Goal: Task Accomplishment & Management: Complete application form

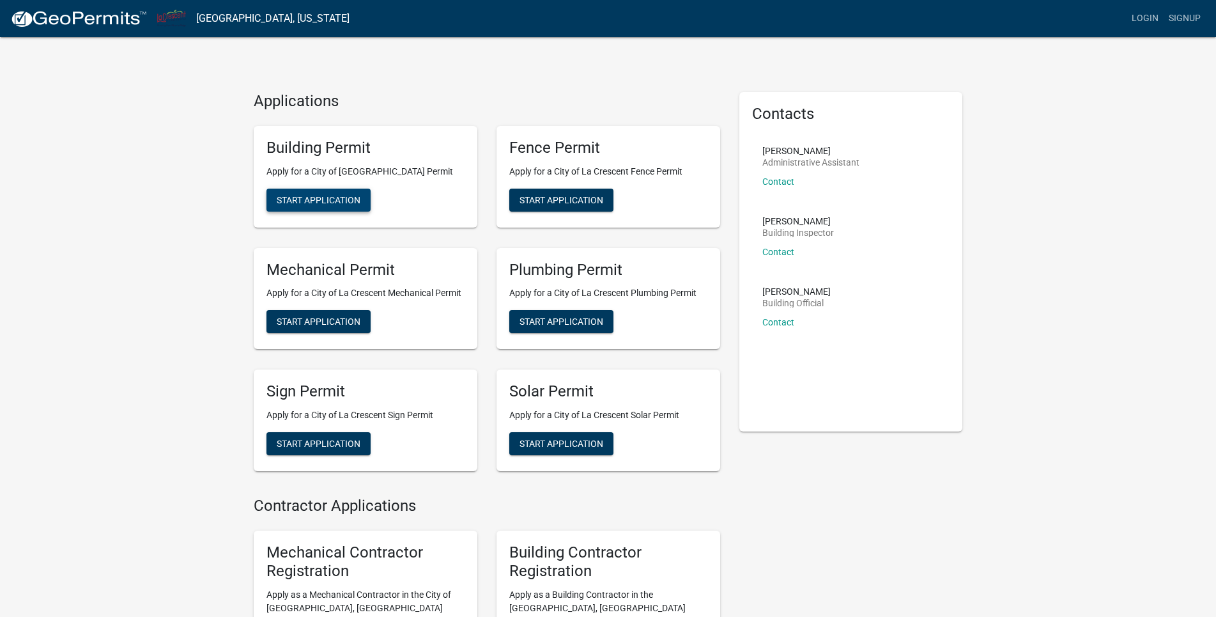
click at [305, 199] on span "Start Application" at bounding box center [319, 199] width 84 height 10
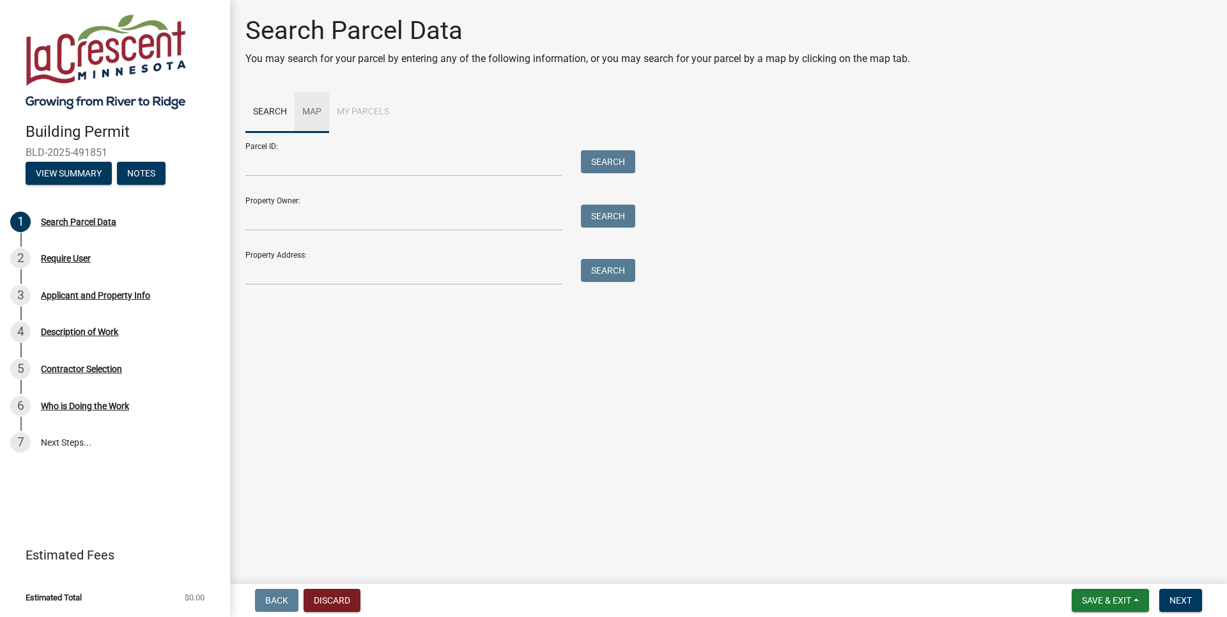
click at [307, 109] on link "Map" at bounding box center [312, 112] width 35 height 41
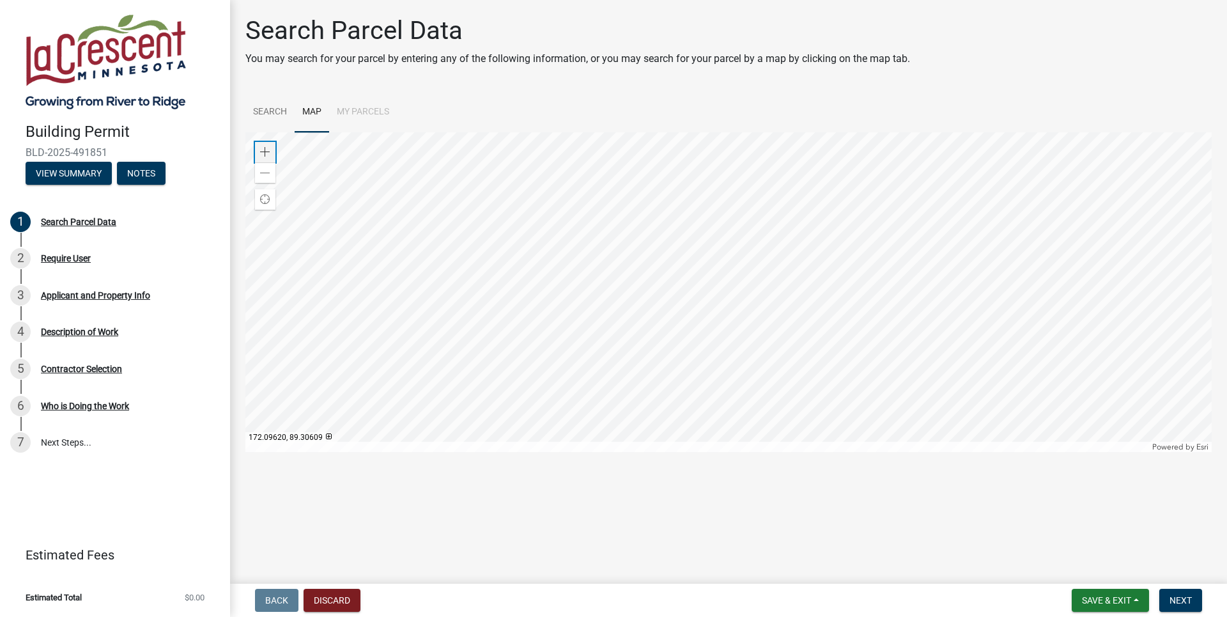
click at [265, 153] on span at bounding box center [265, 152] width 10 height 10
click at [265, 150] on span at bounding box center [265, 152] width 10 height 10
click at [627, 234] on div at bounding box center [728, 291] width 966 height 319
click at [261, 168] on span at bounding box center [265, 173] width 10 height 10
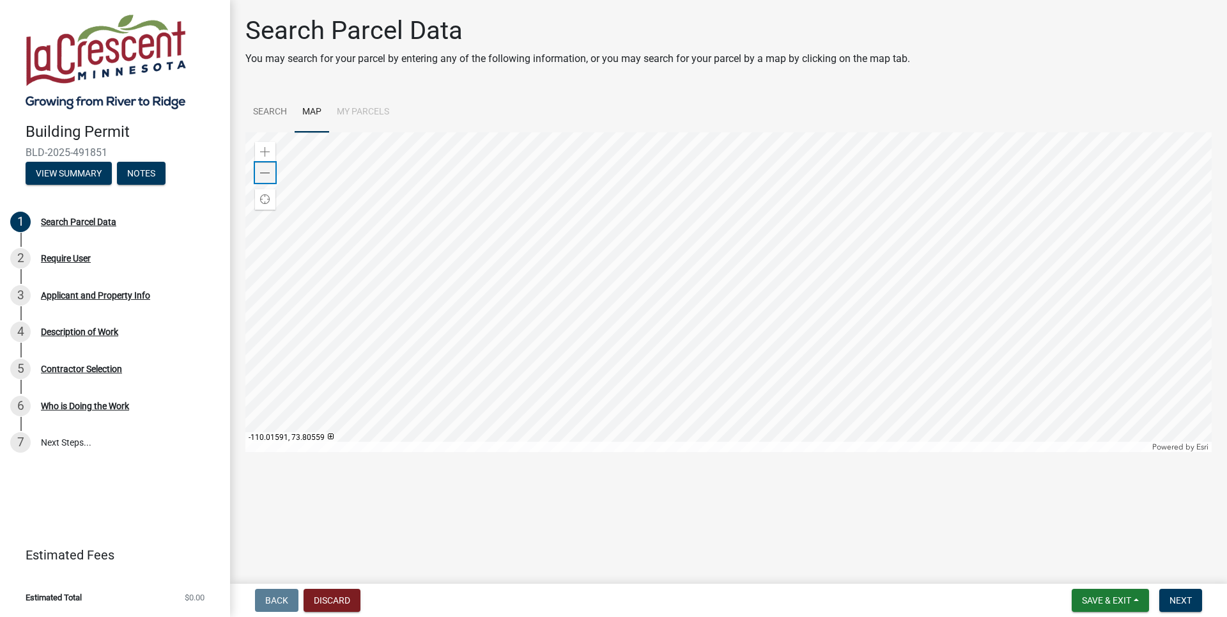
click at [263, 168] on span at bounding box center [265, 173] width 10 height 10
click at [262, 112] on link "Search" at bounding box center [269, 112] width 49 height 41
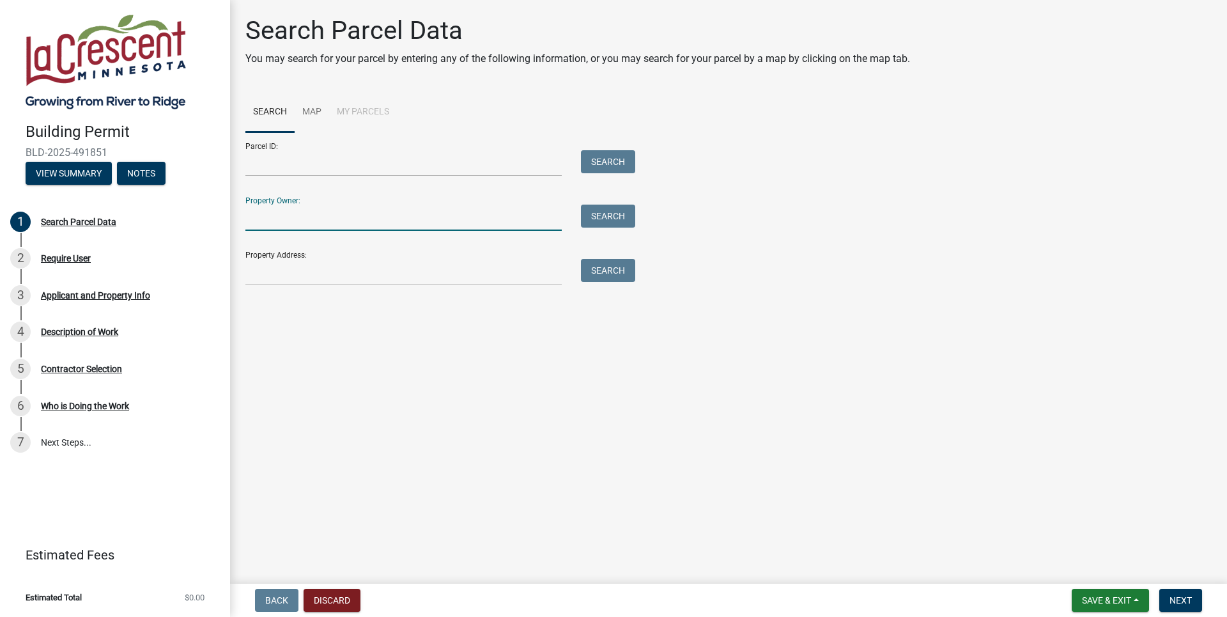
click at [300, 217] on input "Property Owner:" at bounding box center [403, 217] width 316 height 26
drag, startPoint x: 291, startPoint y: 273, endPoint x: 299, endPoint y: 273, distance: 8.3
click at [293, 273] on input "Property Address:" at bounding box center [403, 272] width 316 height 26
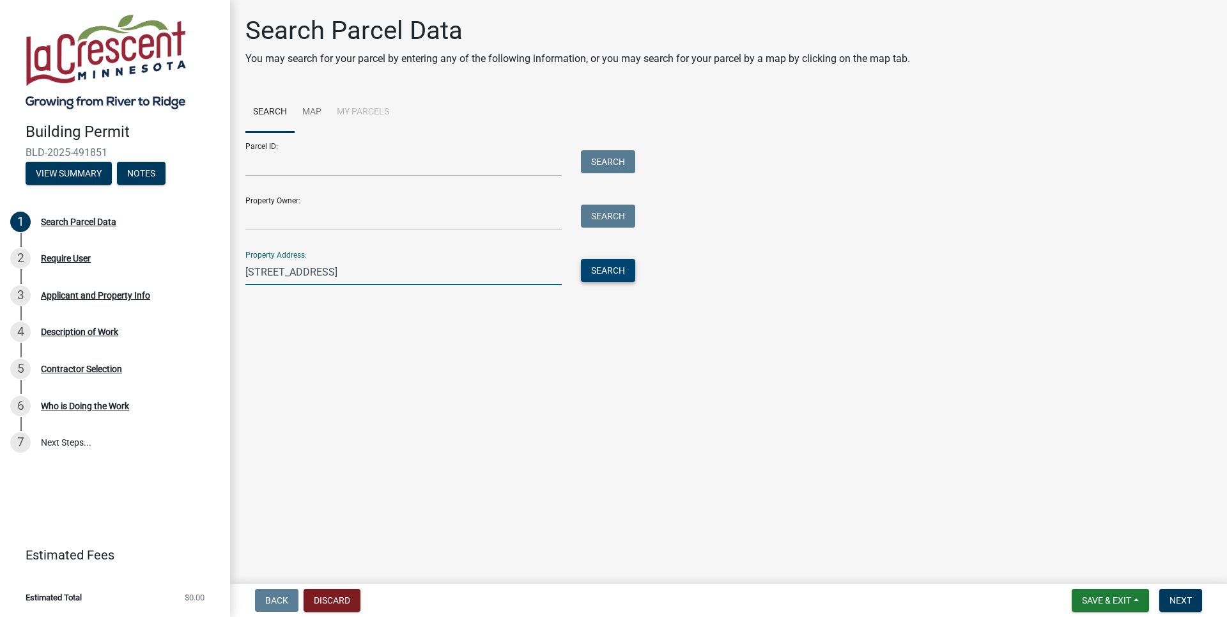
type input "[STREET_ADDRESS]"
click at [593, 276] on button "Search" at bounding box center [608, 270] width 54 height 23
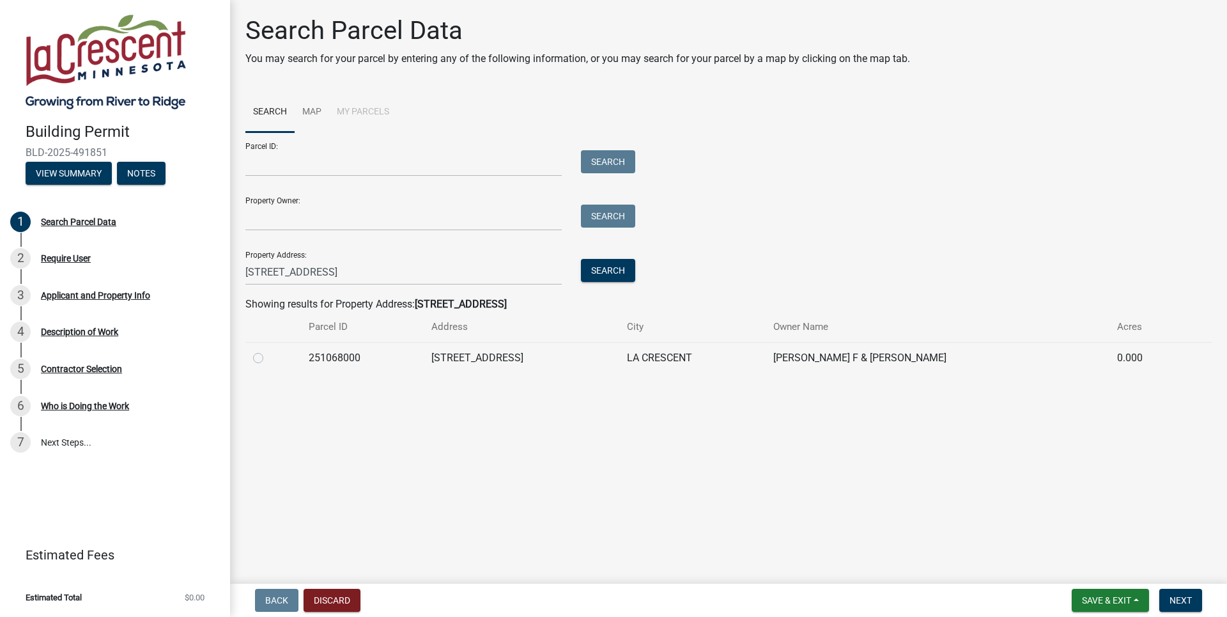
click at [268, 350] on label at bounding box center [268, 350] width 0 height 0
click at [268, 358] on input "radio" at bounding box center [272, 354] width 8 height 8
radio input "true"
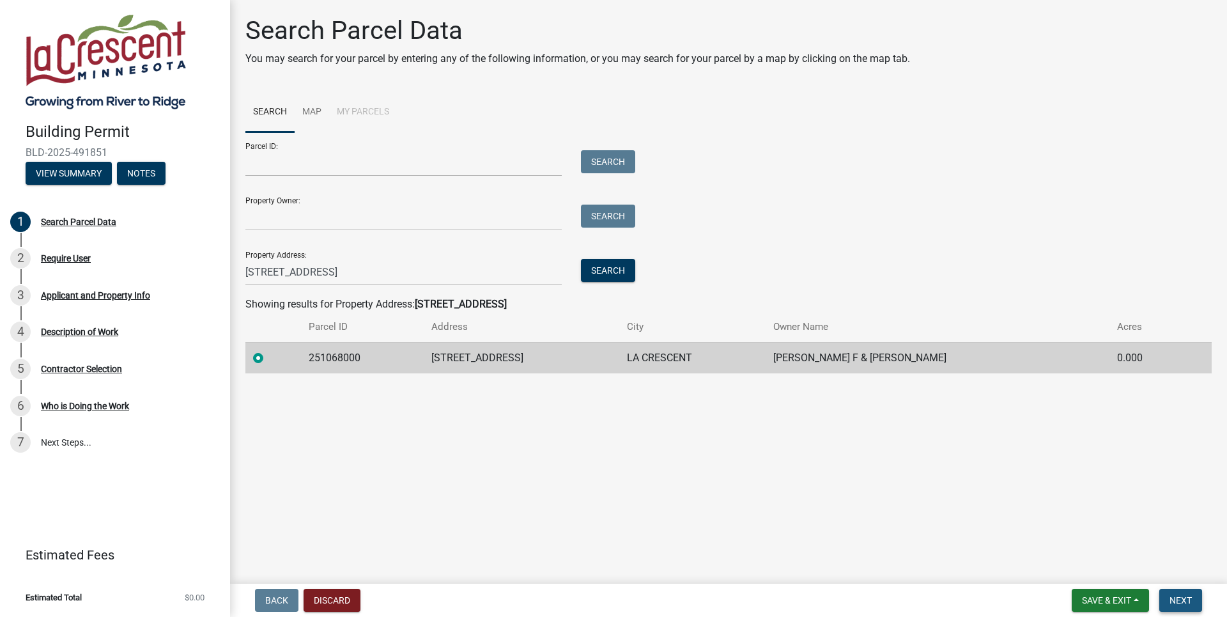
click at [1176, 597] on span "Next" at bounding box center [1180, 600] width 22 height 10
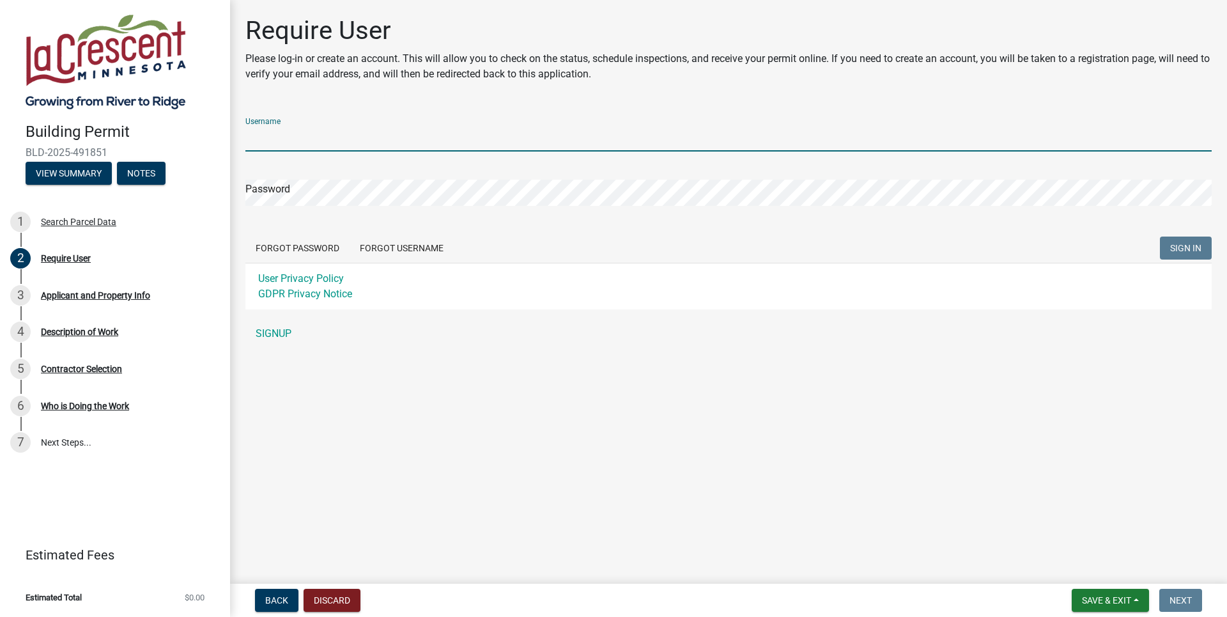
click at [277, 136] on input "Username" at bounding box center [728, 138] width 966 height 26
type input "KendhammerA1"
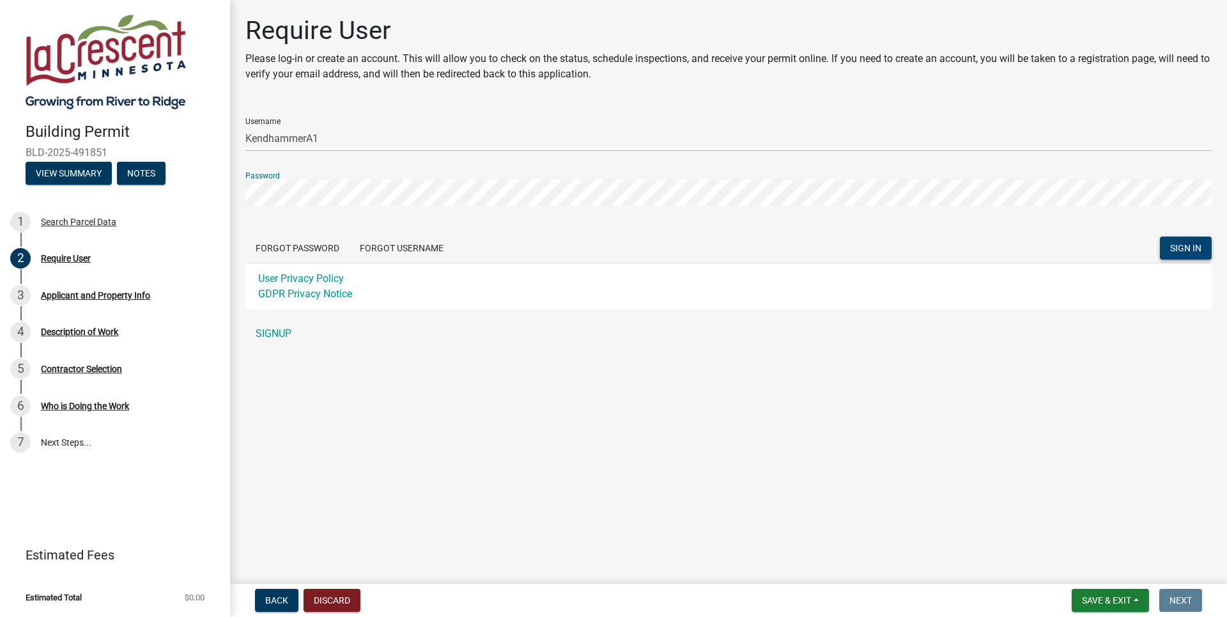
click at [1191, 248] on span "SIGN IN" at bounding box center [1185, 248] width 31 height 10
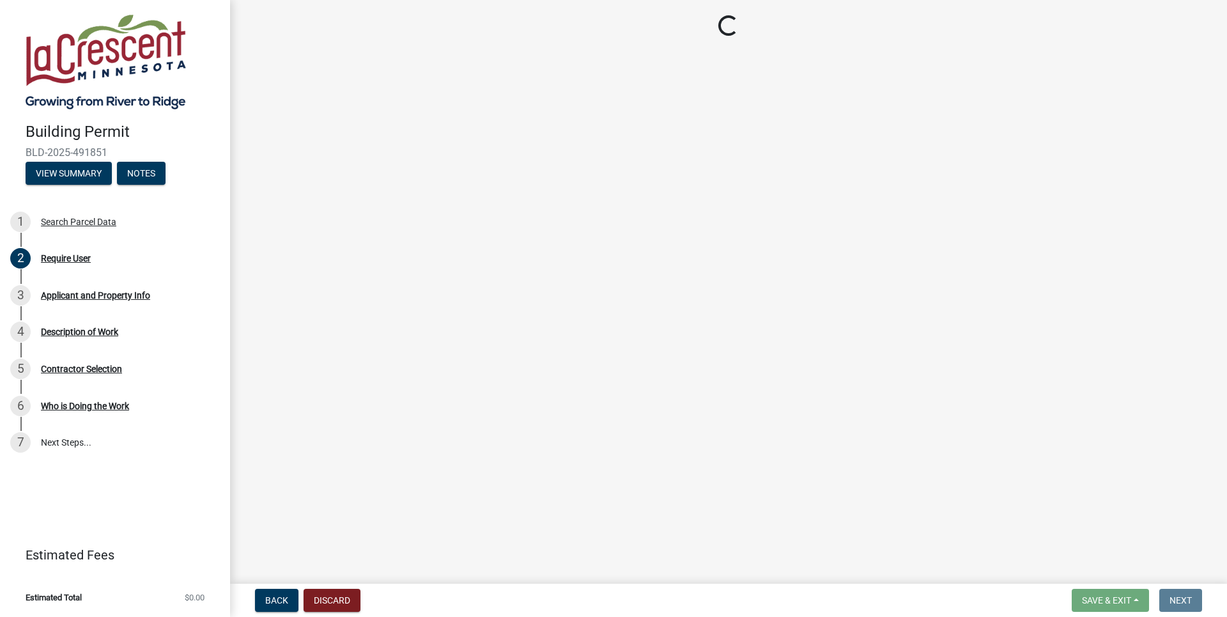
select select "e838c9e2-1e6e-4405-bddc-a3335cd38b08"
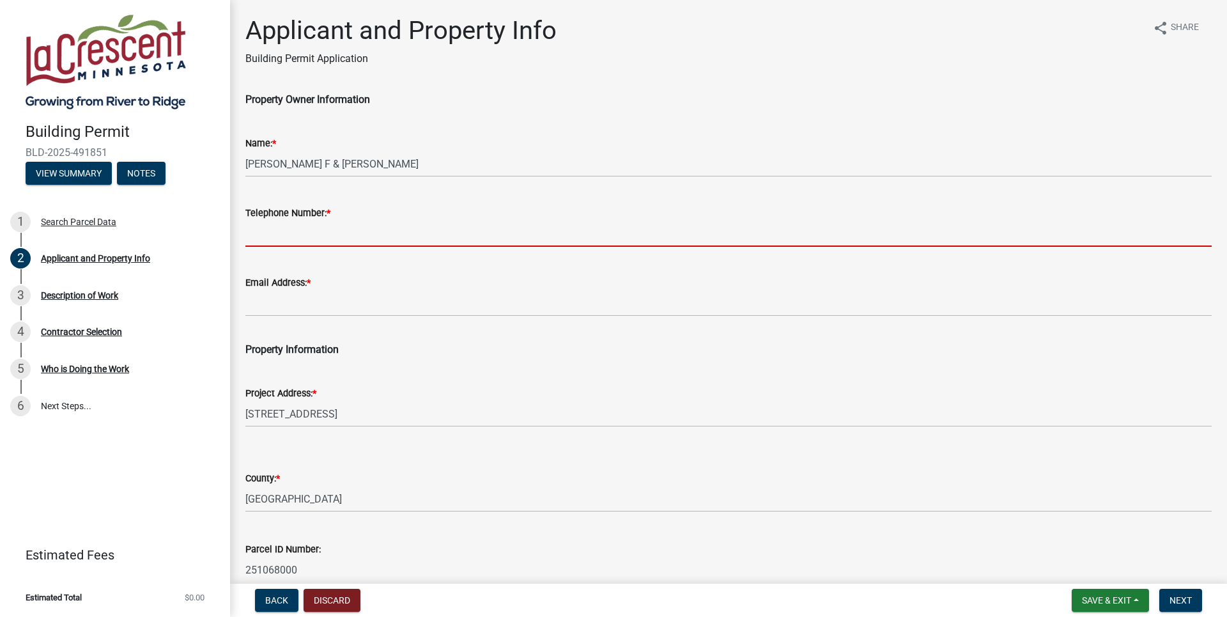
click at [284, 233] on input "Telephone Number: *" at bounding box center [728, 233] width 966 height 26
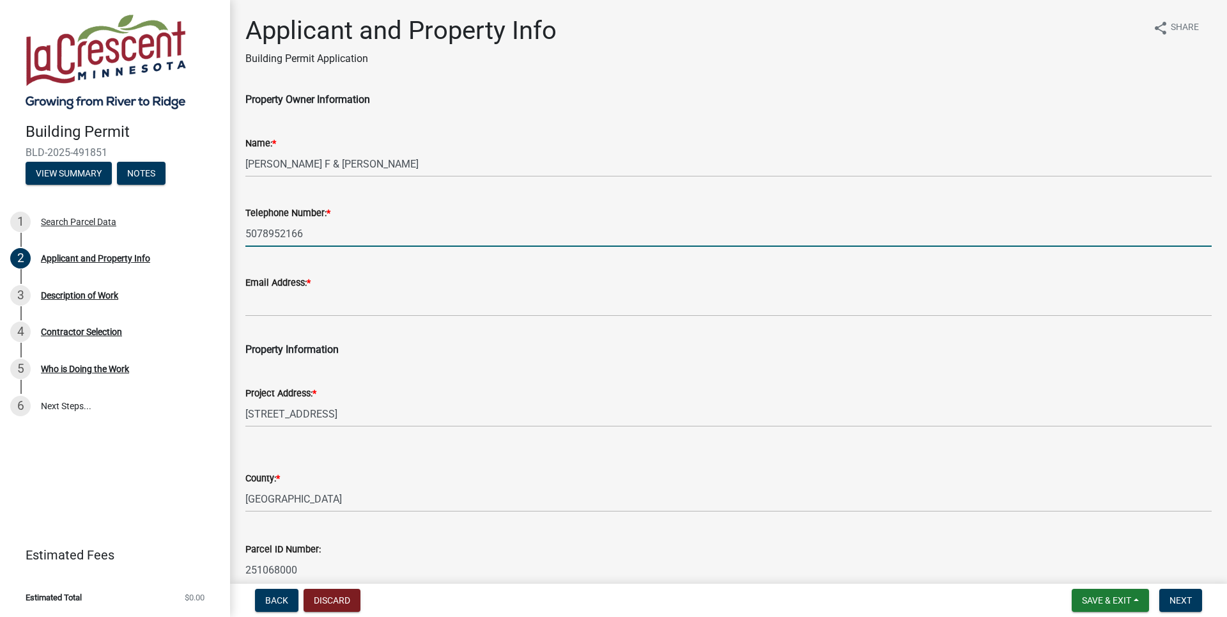
type input "5078952166"
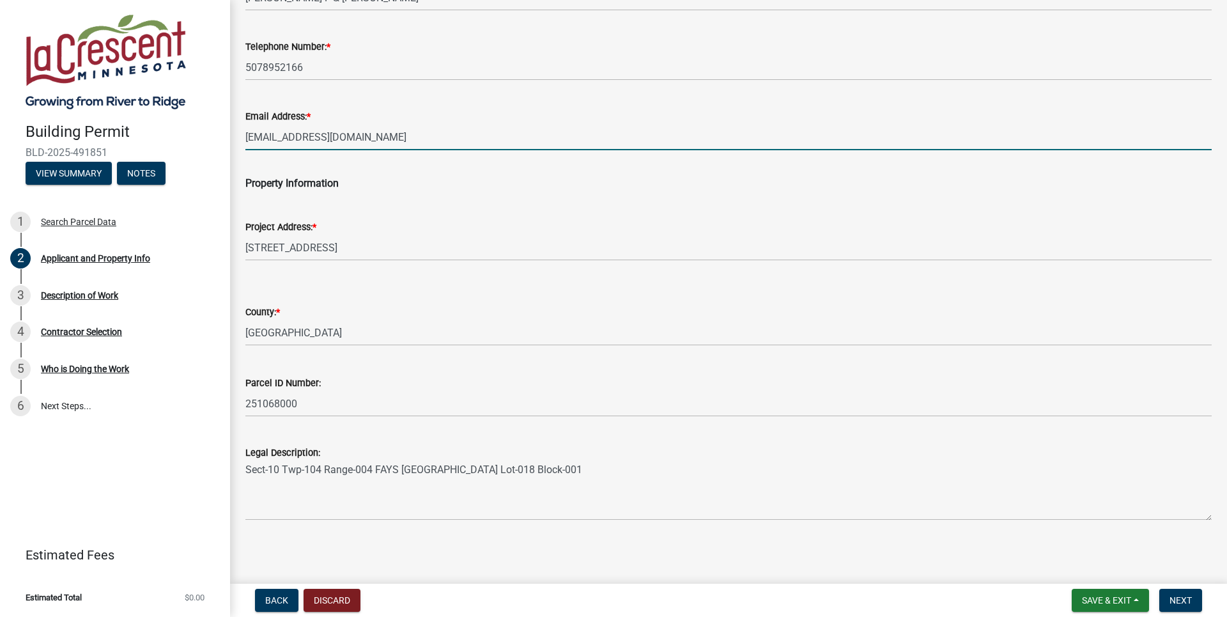
scroll to position [168, 0]
type input "[EMAIL_ADDRESS][DOMAIN_NAME]"
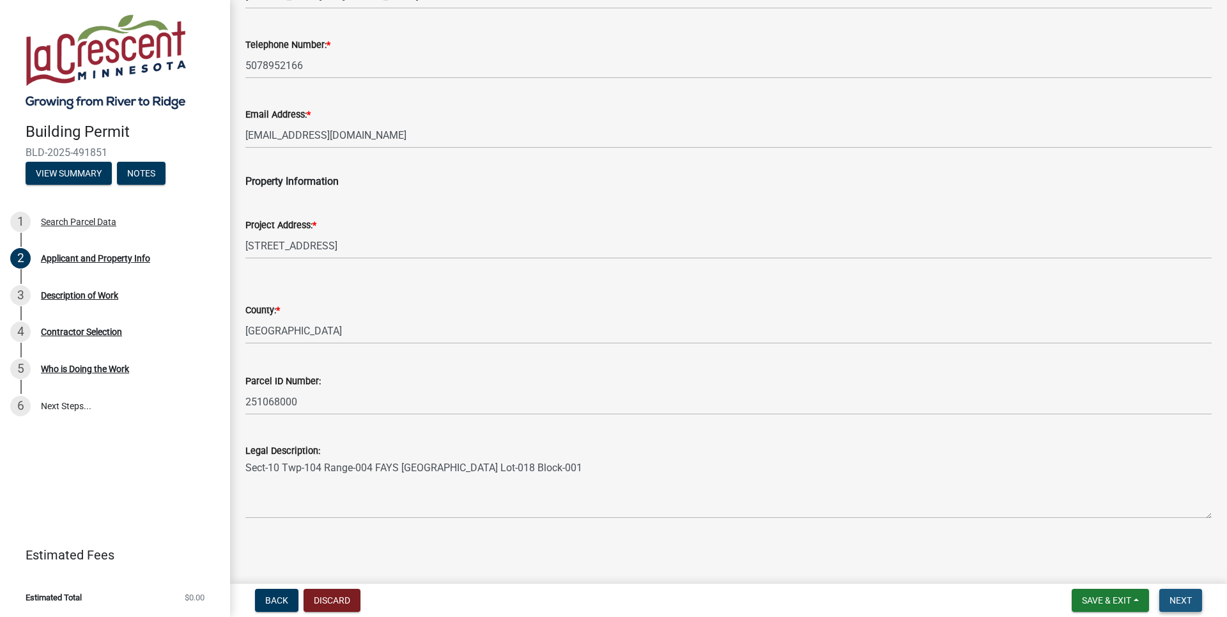
click at [1183, 601] on span "Next" at bounding box center [1180, 600] width 22 height 10
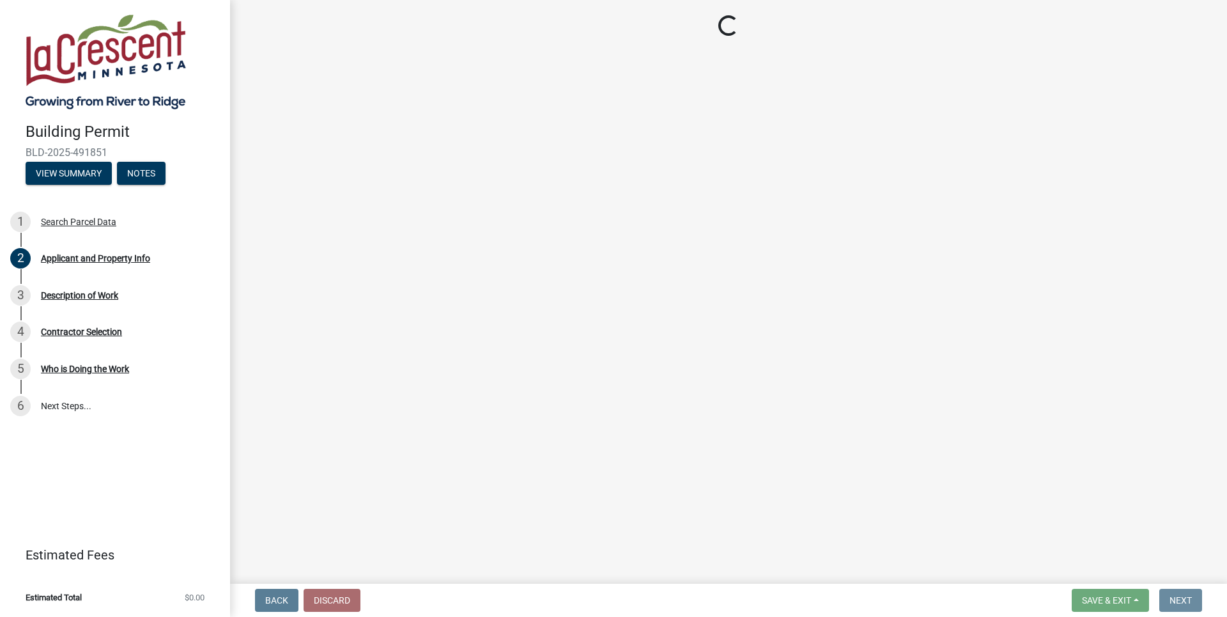
scroll to position [0, 0]
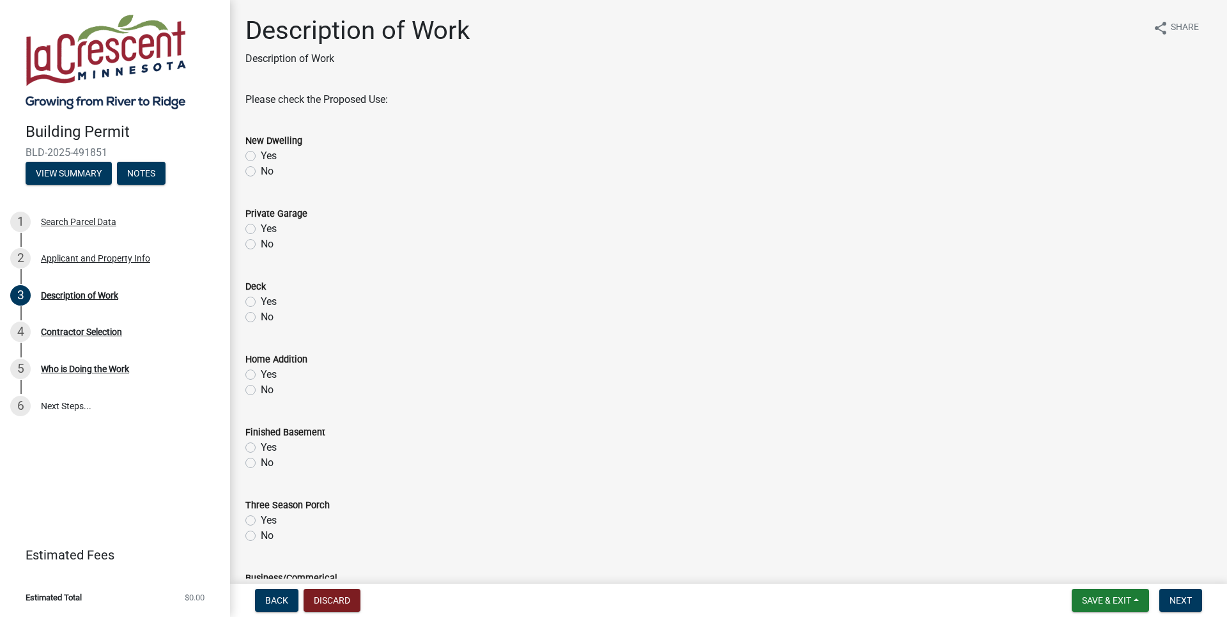
click at [261, 169] on label "No" at bounding box center [267, 171] width 13 height 15
click at [261, 169] on input "No" at bounding box center [265, 168] width 8 height 8
radio input "true"
click at [261, 245] on label "No" at bounding box center [267, 243] width 13 height 15
click at [261, 245] on input "No" at bounding box center [265, 240] width 8 height 8
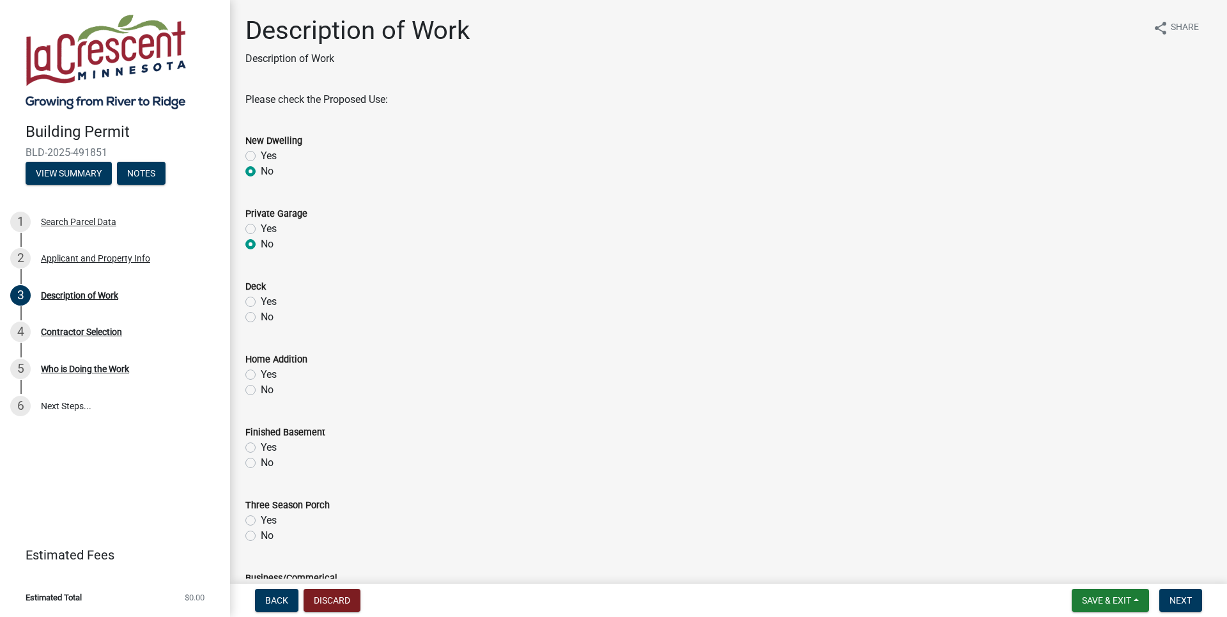
radio input "true"
click at [261, 318] on label "No" at bounding box center [267, 316] width 13 height 15
click at [261, 318] on input "No" at bounding box center [265, 313] width 8 height 8
radio input "true"
click at [261, 392] on label "No" at bounding box center [267, 389] width 13 height 15
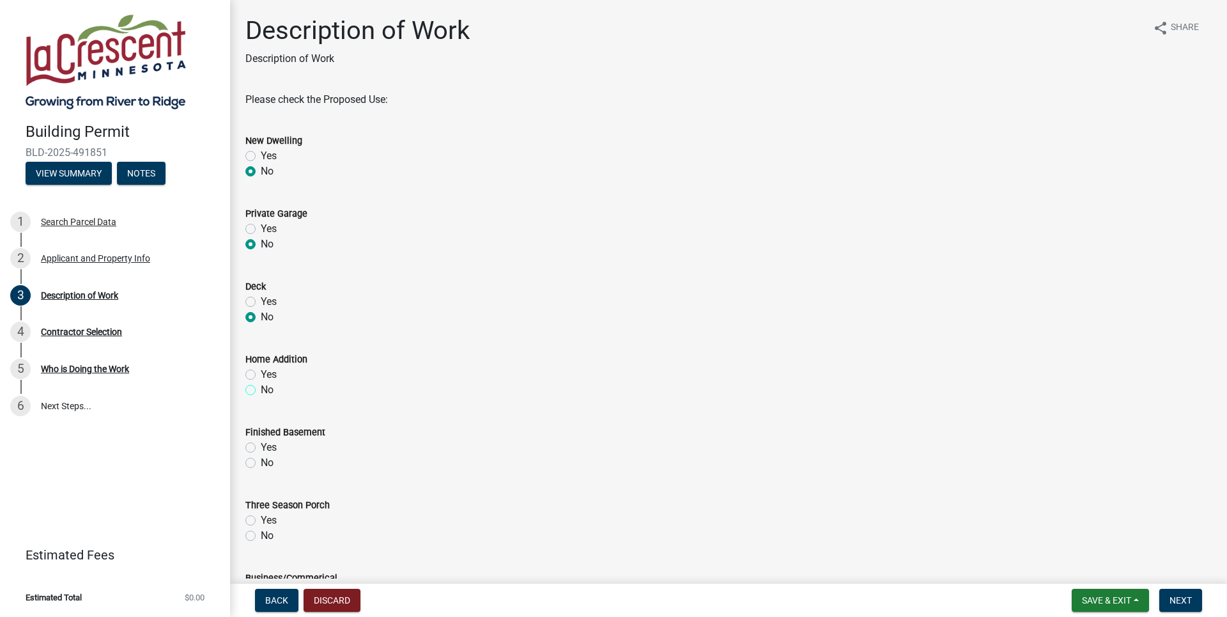
click at [261, 390] on input "No" at bounding box center [265, 386] width 8 height 8
radio input "true"
click at [261, 461] on label "No" at bounding box center [267, 462] width 13 height 15
click at [261, 461] on input "No" at bounding box center [265, 459] width 8 height 8
radio input "true"
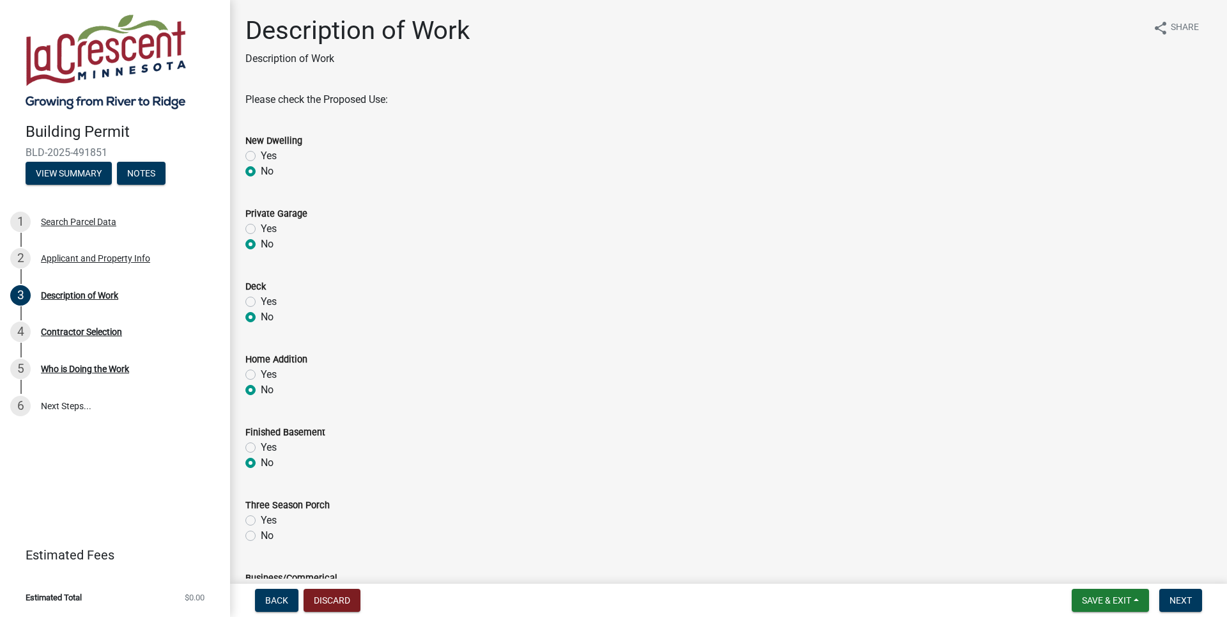
click at [261, 534] on label "No" at bounding box center [267, 535] width 13 height 15
click at [261, 534] on input "No" at bounding box center [265, 532] width 8 height 8
radio input "true"
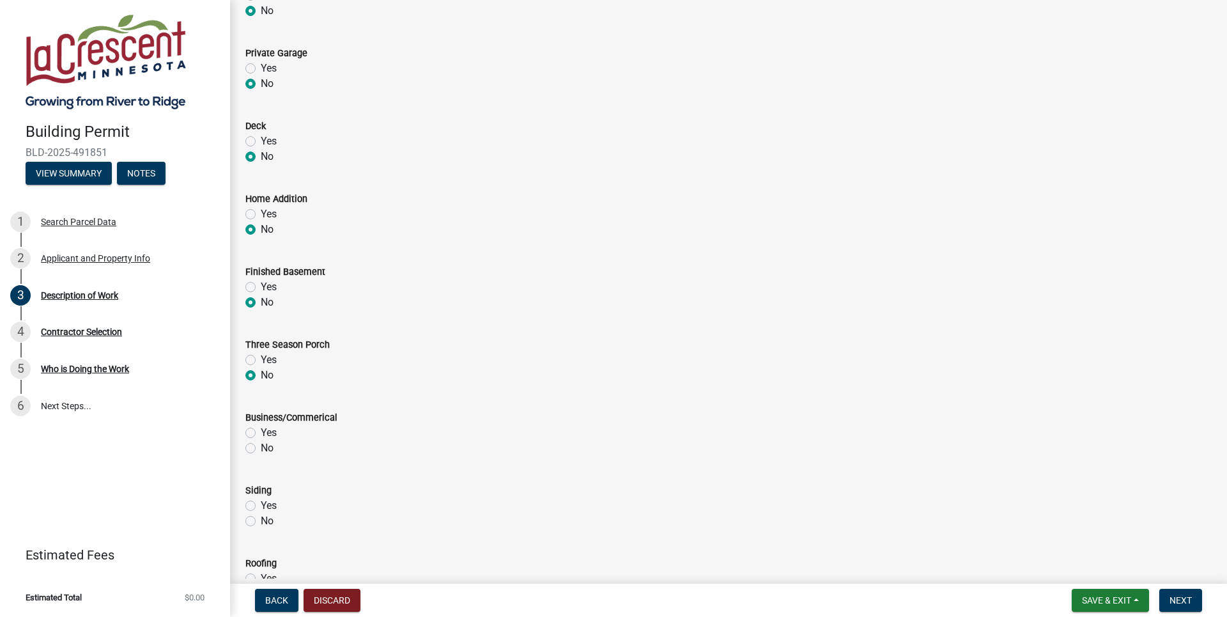
scroll to position [364, 0]
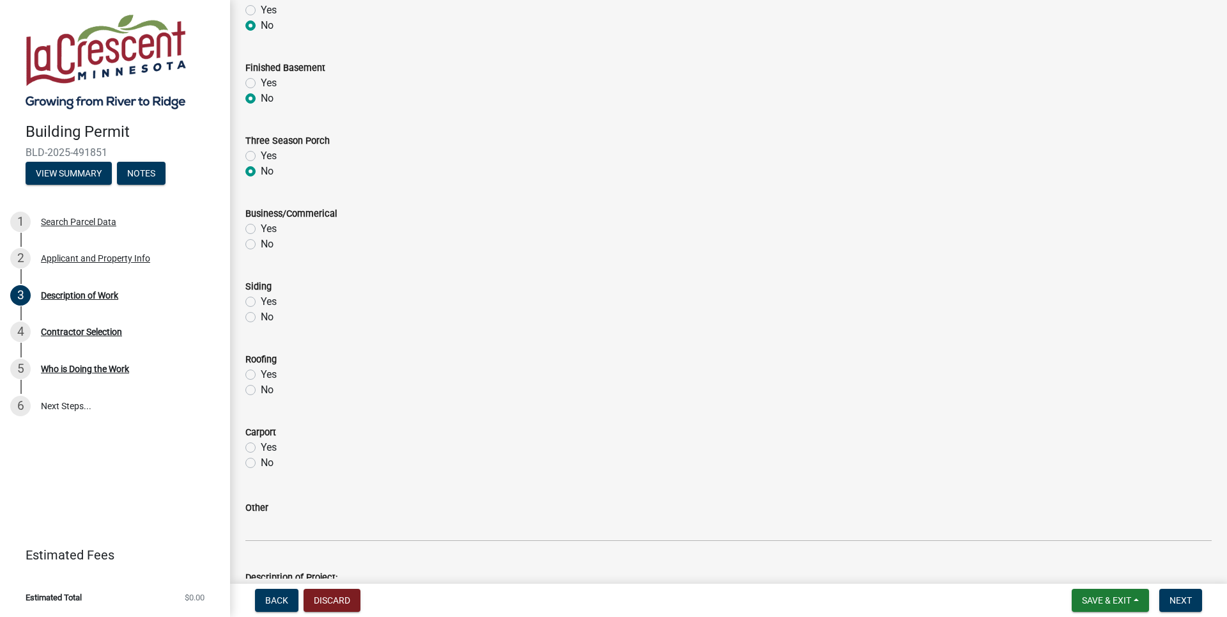
click at [261, 247] on label "No" at bounding box center [267, 243] width 13 height 15
click at [261, 245] on input "No" at bounding box center [265, 240] width 8 height 8
radio input "true"
click at [261, 317] on label "No" at bounding box center [267, 316] width 13 height 15
click at [261, 317] on input "No" at bounding box center [265, 313] width 8 height 8
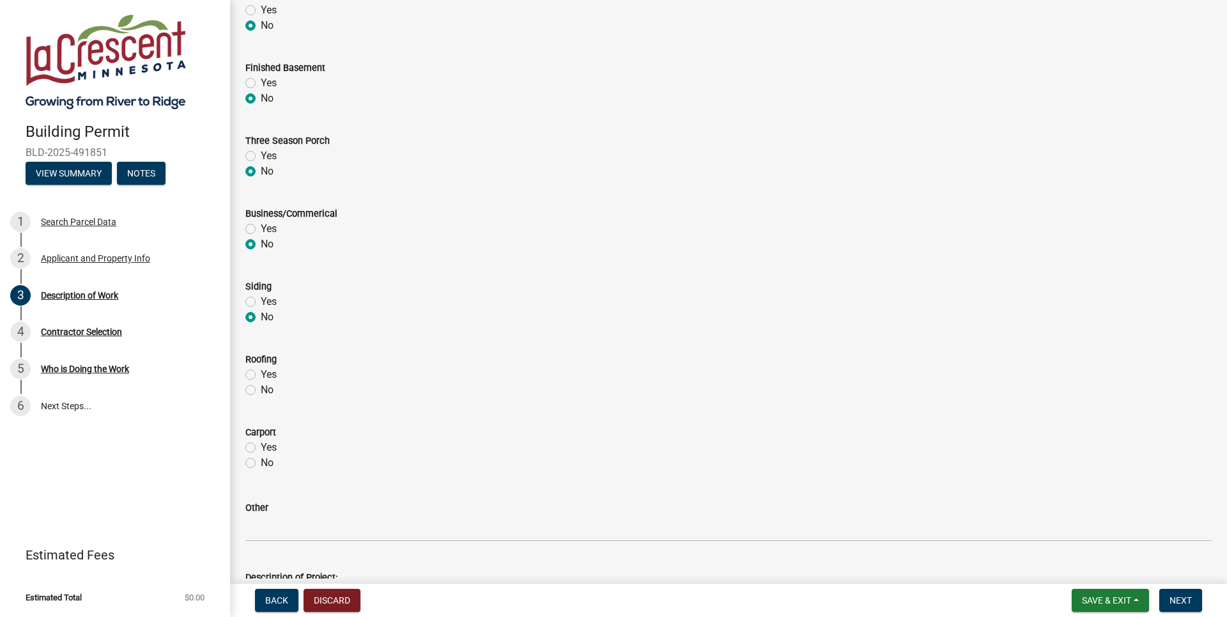
radio input "true"
click at [261, 372] on label "Yes" at bounding box center [269, 374] width 16 height 15
click at [261, 372] on input "Yes" at bounding box center [265, 371] width 8 height 8
radio input "true"
click at [261, 463] on label "No" at bounding box center [267, 462] width 13 height 15
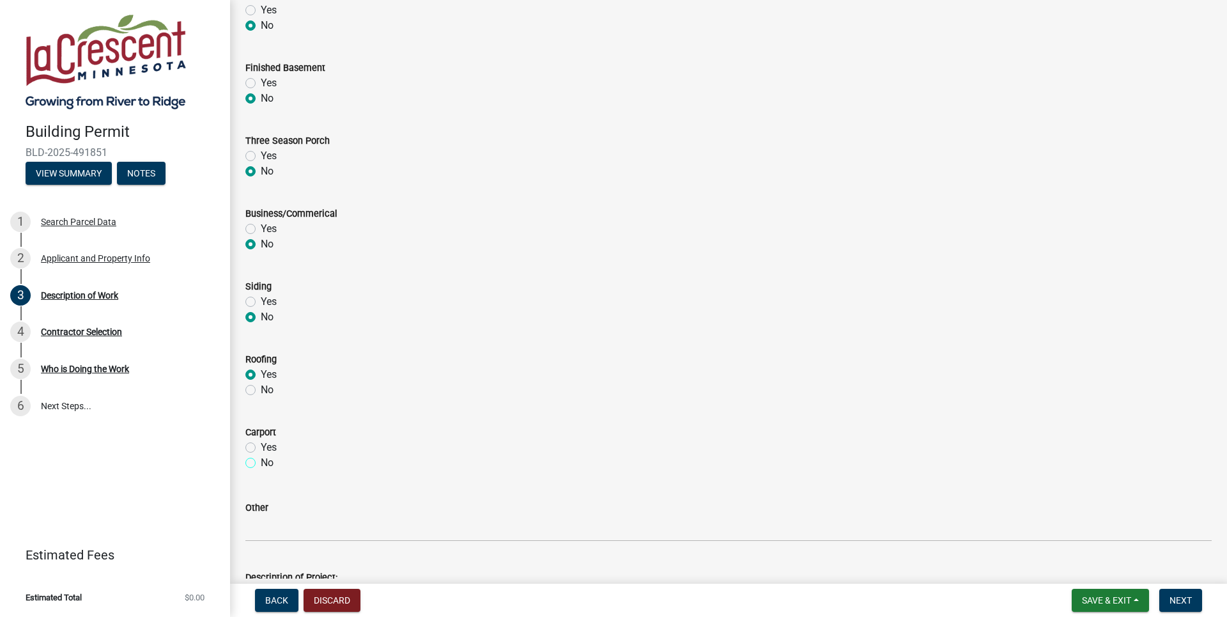
click at [261, 463] on input "No" at bounding box center [265, 459] width 8 height 8
radio input "true"
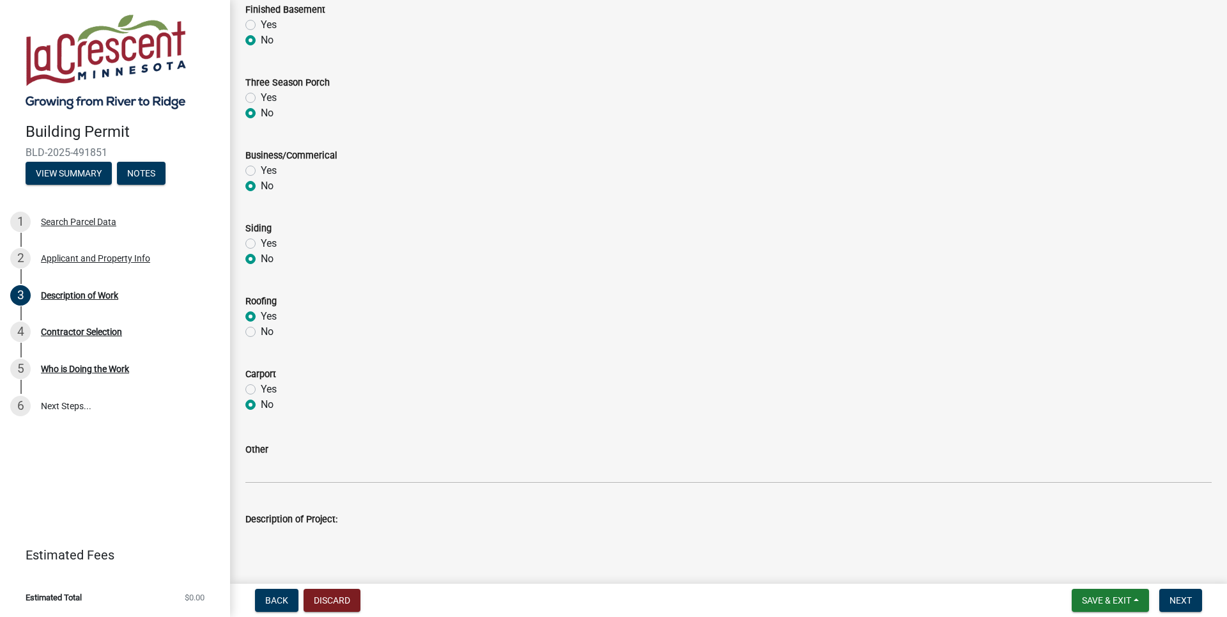
scroll to position [491, 0]
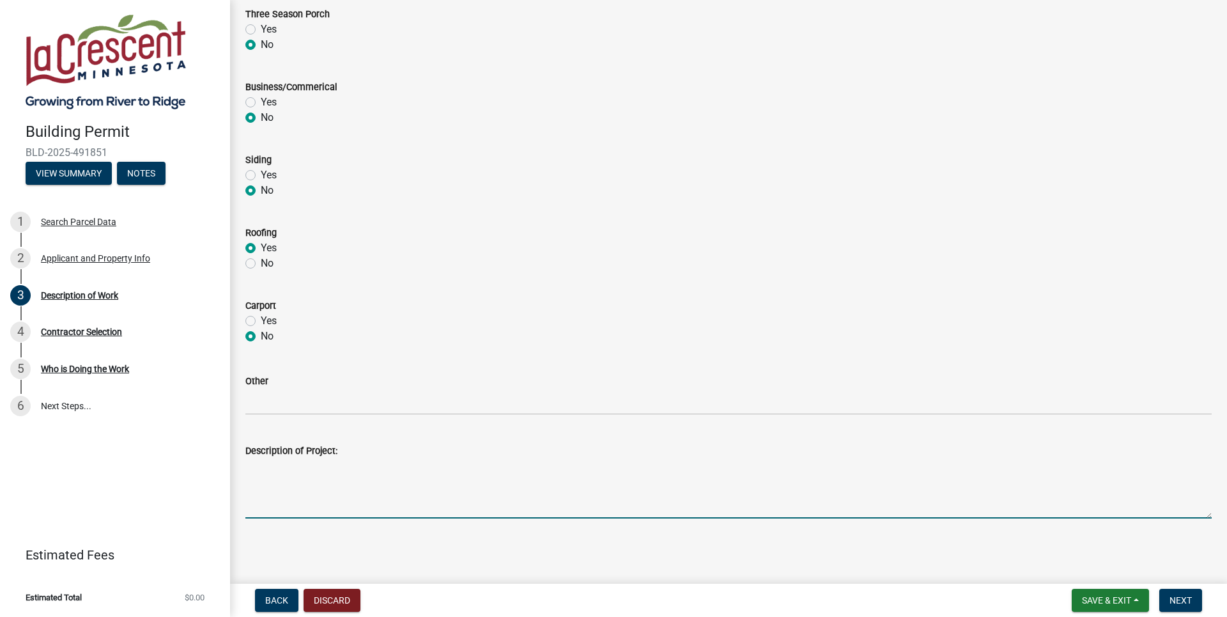
click at [290, 488] on textarea "Description of Project:" at bounding box center [728, 488] width 966 height 60
type textarea "Remove & replace house shingle roof"
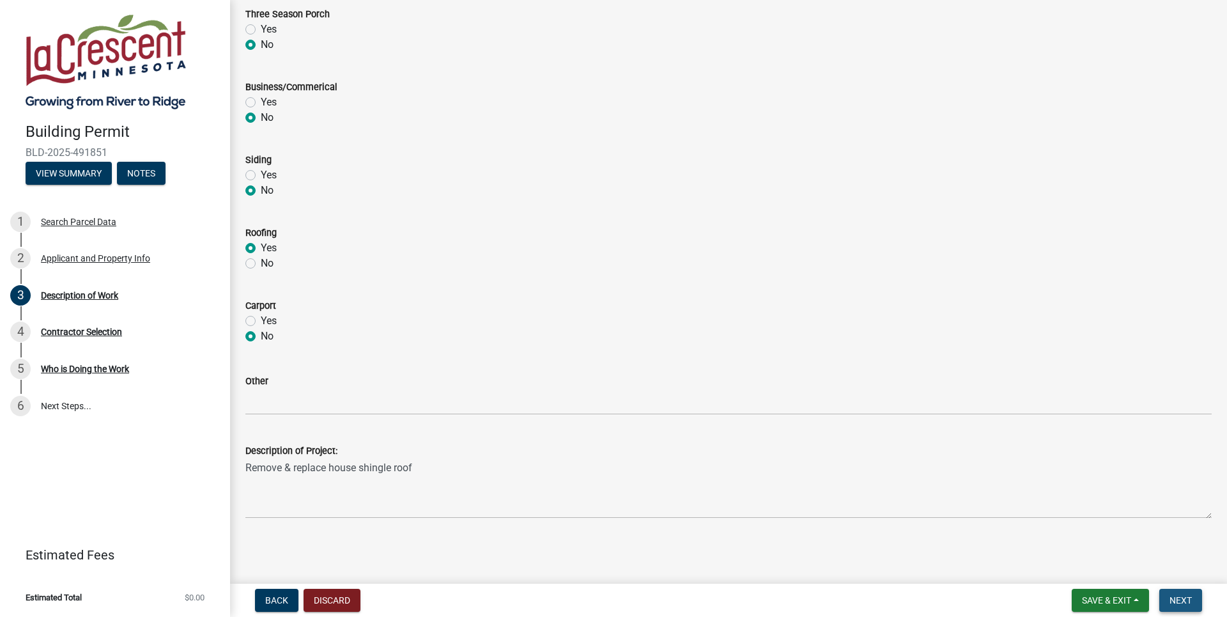
click at [1169, 601] on span "Next" at bounding box center [1180, 600] width 22 height 10
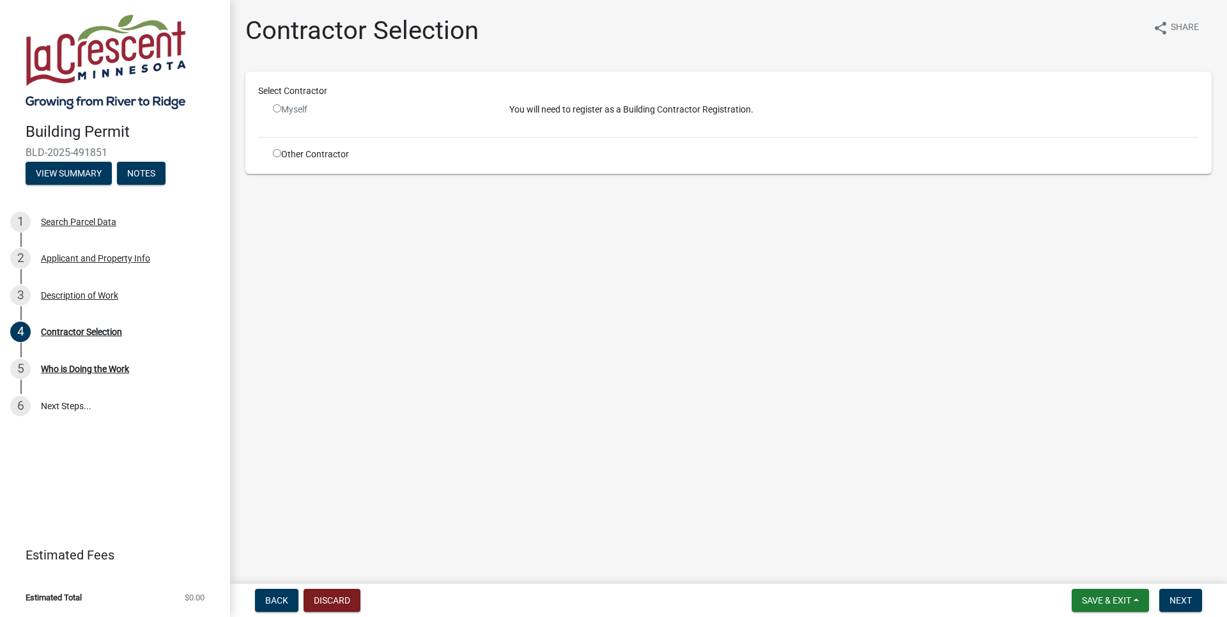
click at [277, 152] on input "radio" at bounding box center [277, 153] width 8 height 8
radio input "true"
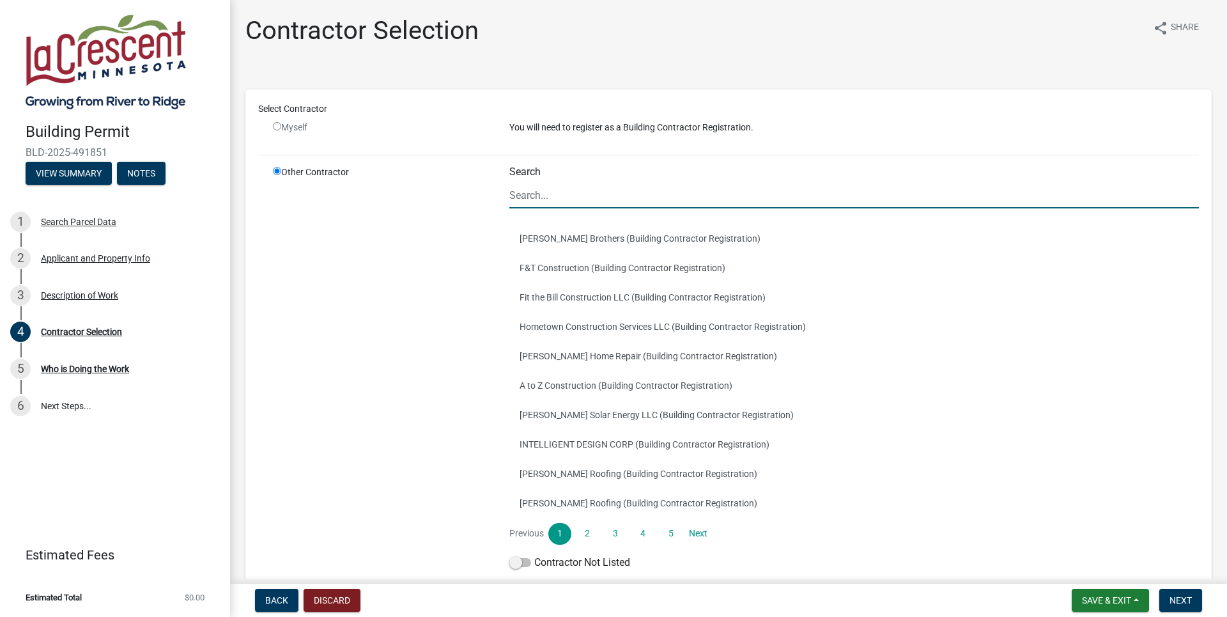
click at [548, 190] on input "Search" at bounding box center [853, 195] width 689 height 26
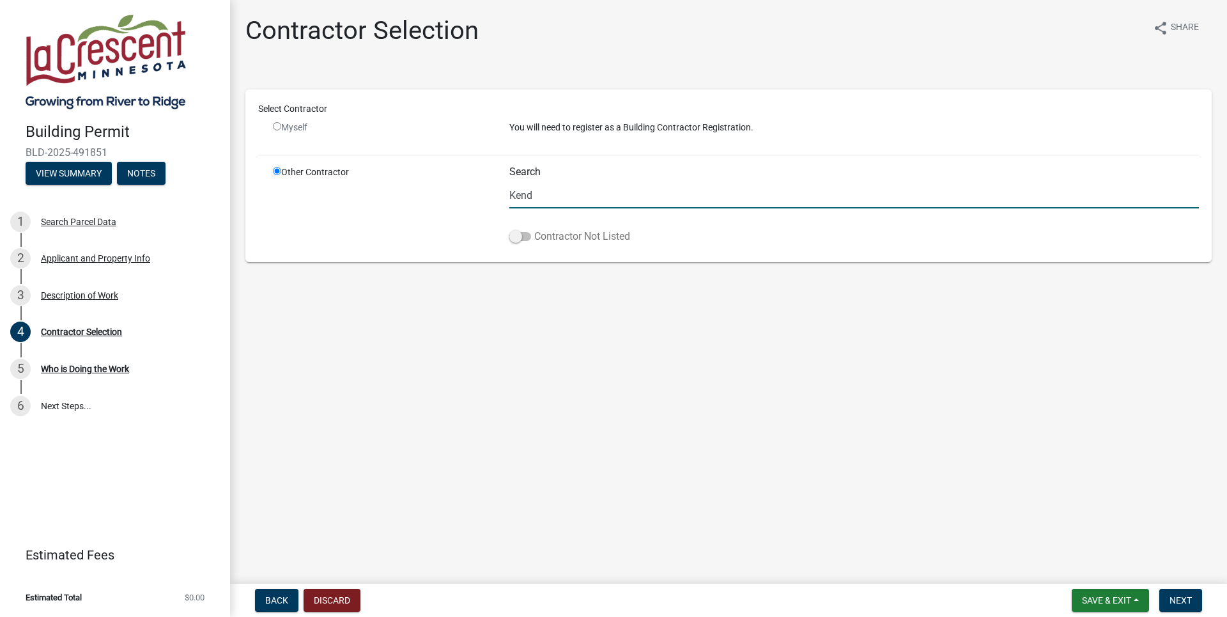
type input "Kend"
click at [531, 233] on label "Contractor Not Listed" at bounding box center [569, 236] width 121 height 15
click at [534, 229] on input "Contractor Not Listed" at bounding box center [534, 229] width 0 height 0
drag, startPoint x: 550, startPoint y: 194, endPoint x: 489, endPoint y: 197, distance: 60.8
click at [509, 197] on input "Kend" at bounding box center [853, 195] width 689 height 26
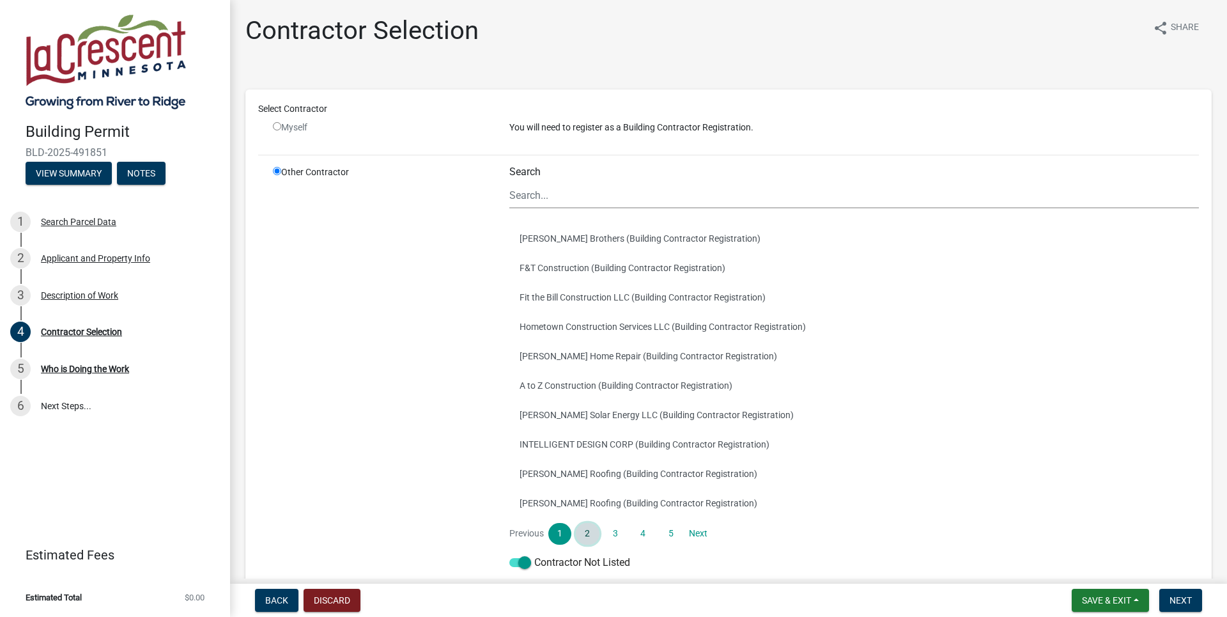
click at [582, 532] on link "2" at bounding box center [587, 534] width 23 height 22
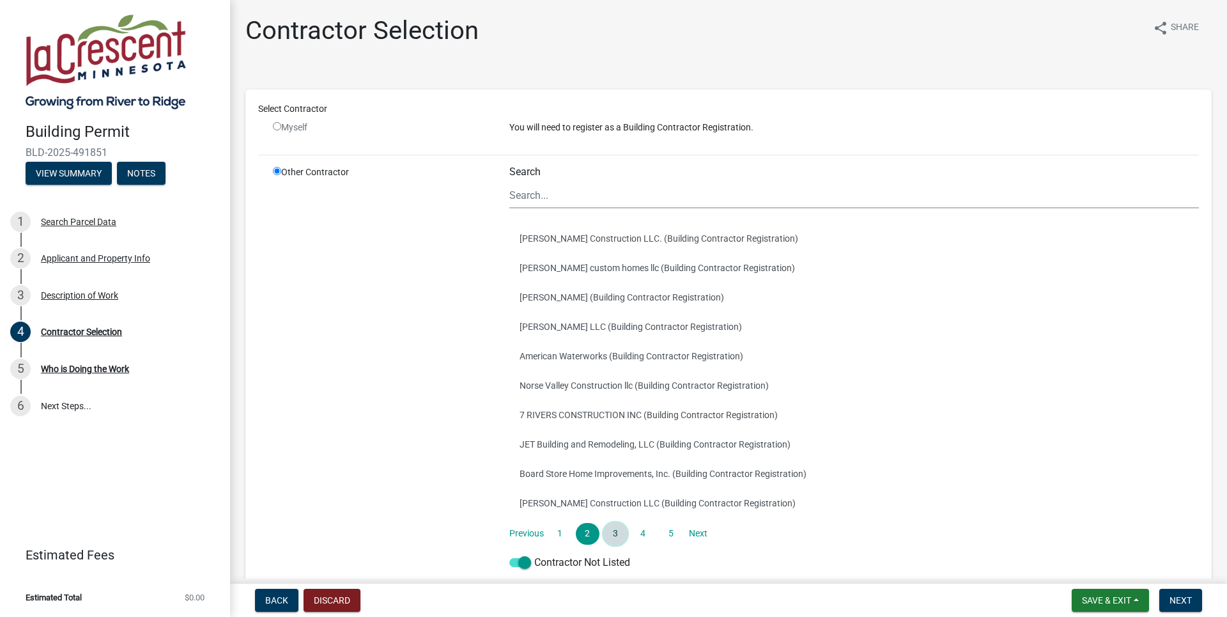
click at [615, 527] on link "3" at bounding box center [615, 534] width 23 height 22
click at [643, 536] on link "4" at bounding box center [642, 534] width 23 height 22
click at [666, 536] on link "5" at bounding box center [670, 534] width 23 height 22
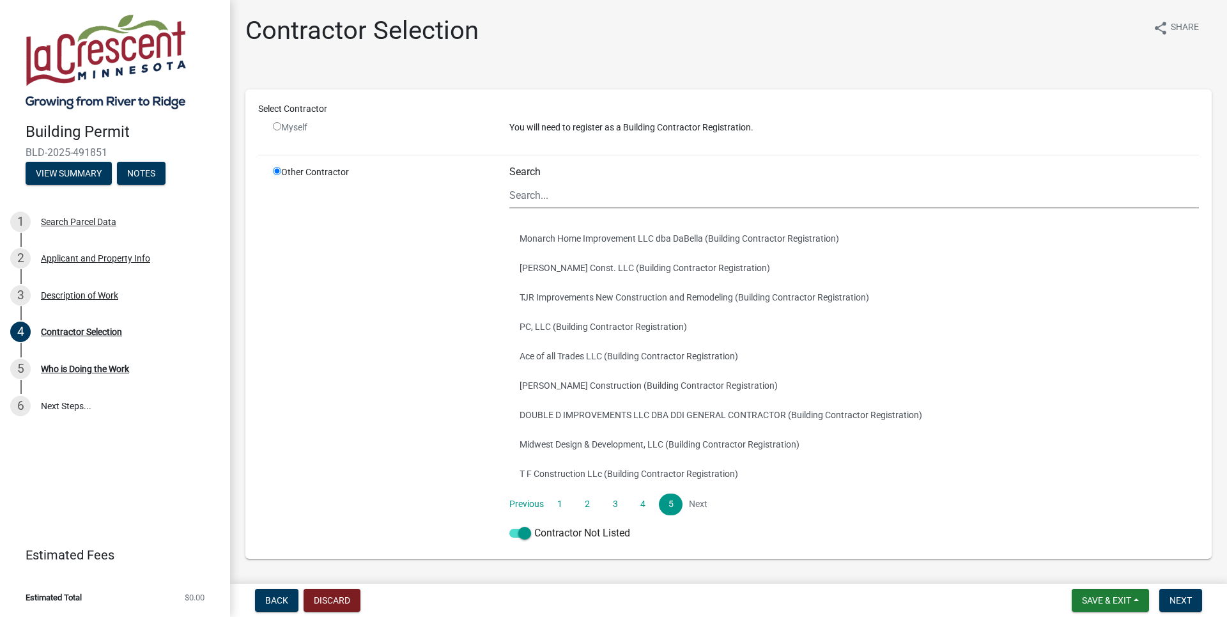
click at [692, 503] on li "Next" at bounding box center [698, 504] width 23 height 22
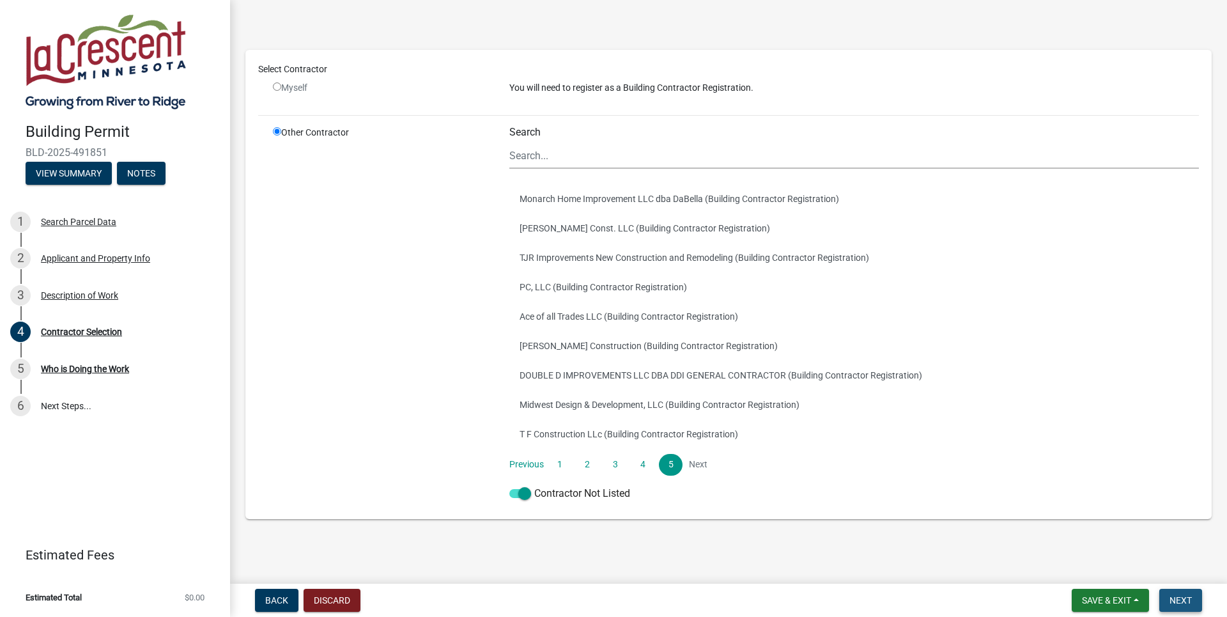
click at [1174, 602] on span "Next" at bounding box center [1180, 600] width 22 height 10
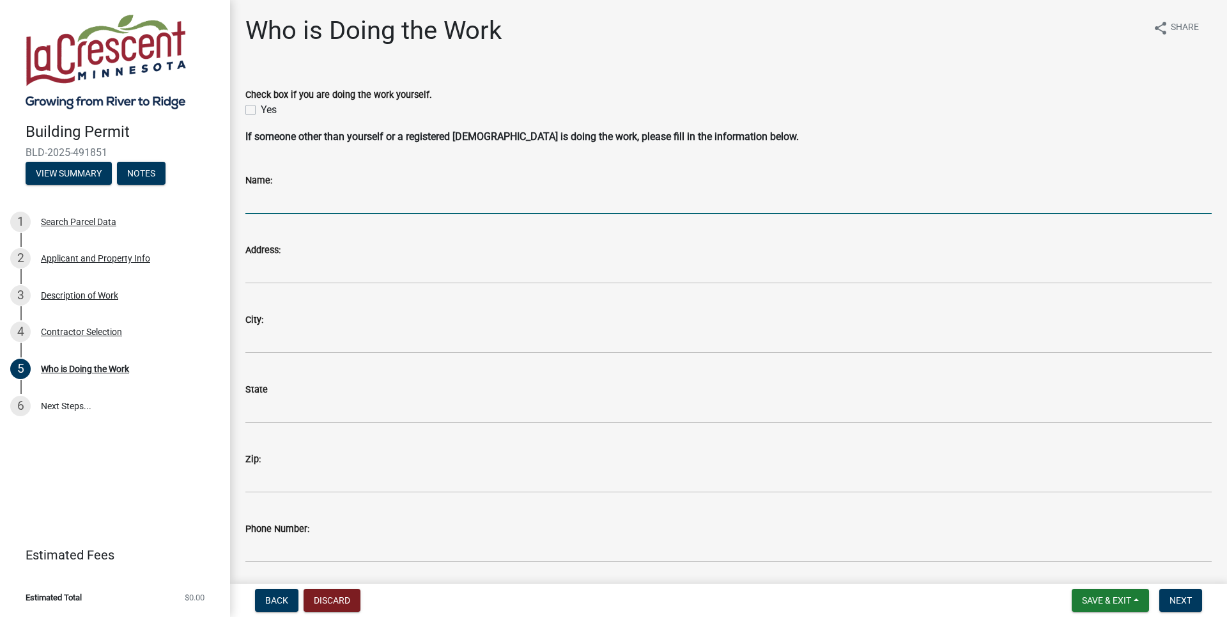
click at [260, 201] on input "Name:" at bounding box center [728, 201] width 966 height 26
type input "[PERSON_NAME] A-1 Roofing & Construction"
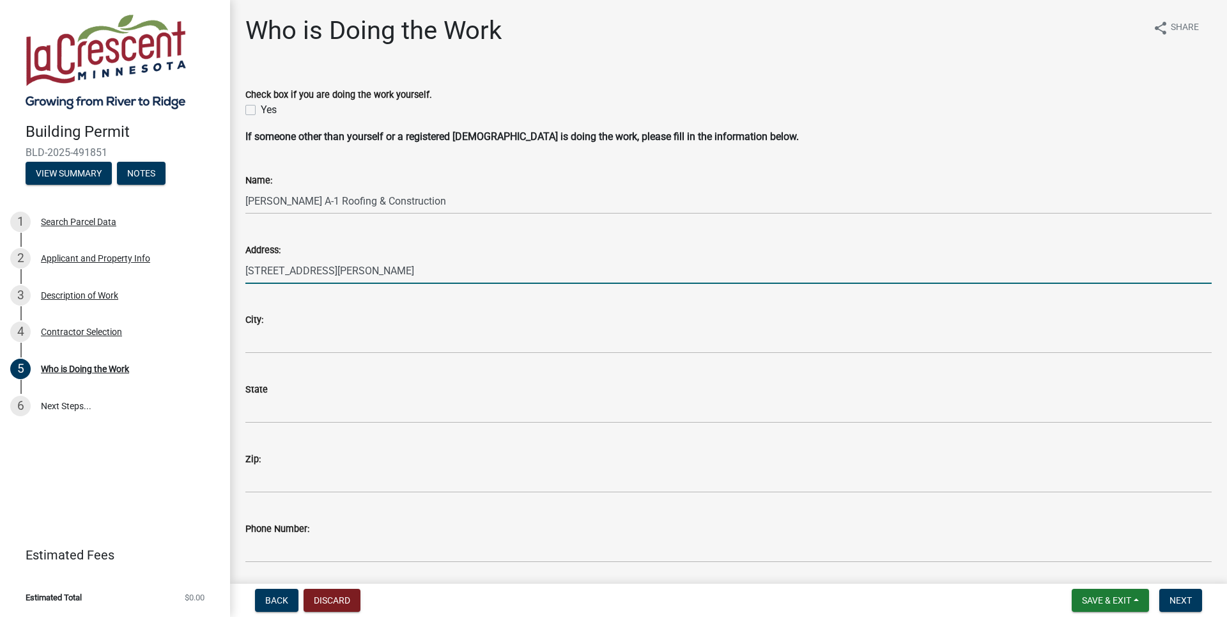
type input "[STREET_ADDRESS][PERSON_NAME]"
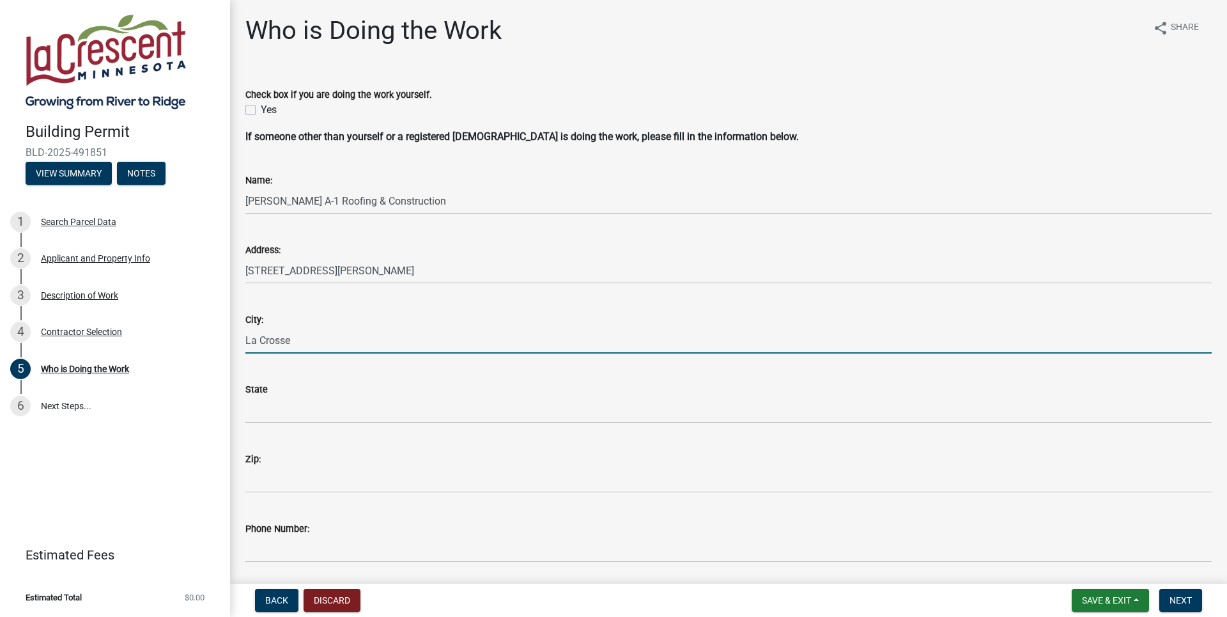
type input "La Crosse"
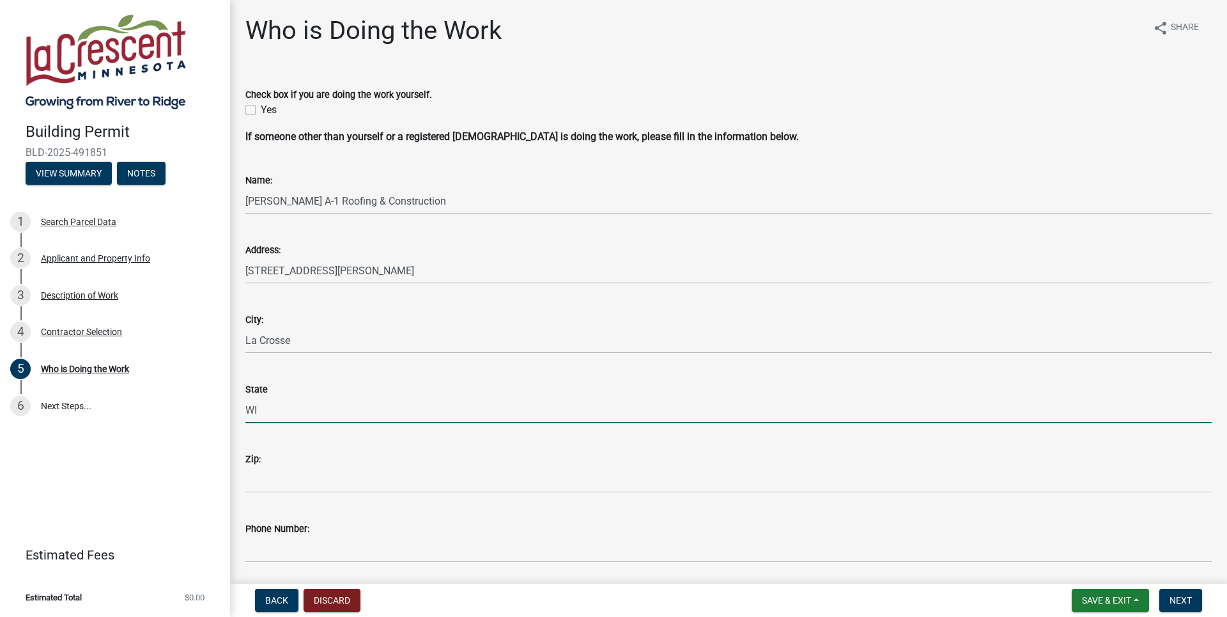
type input "WI"
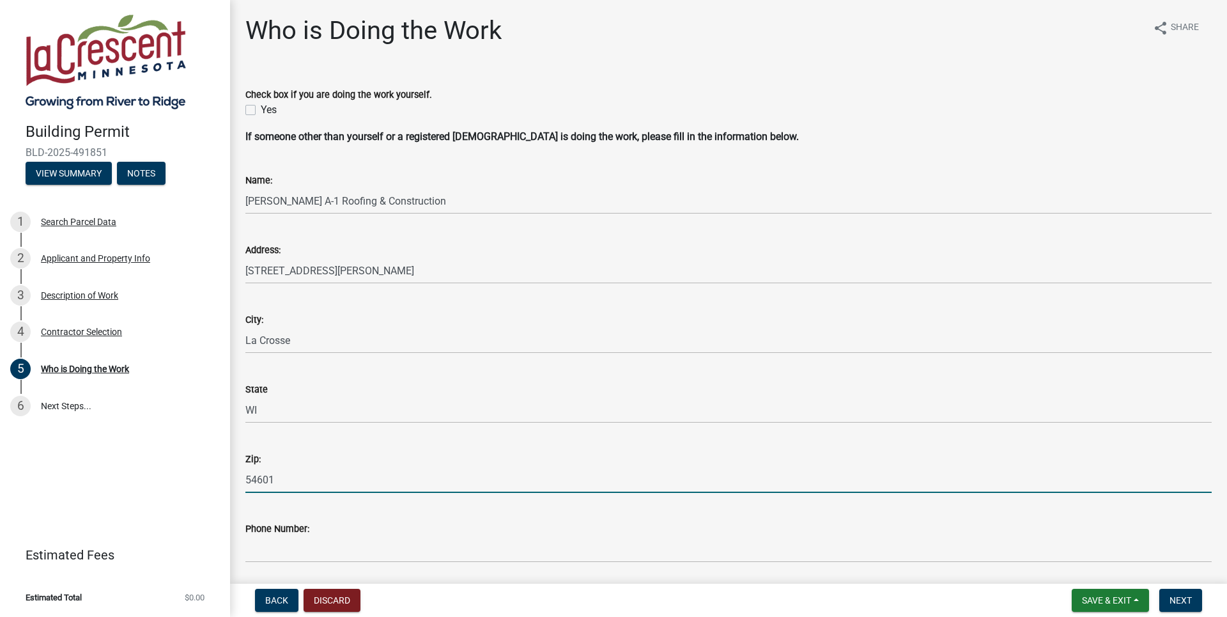
type input "54601"
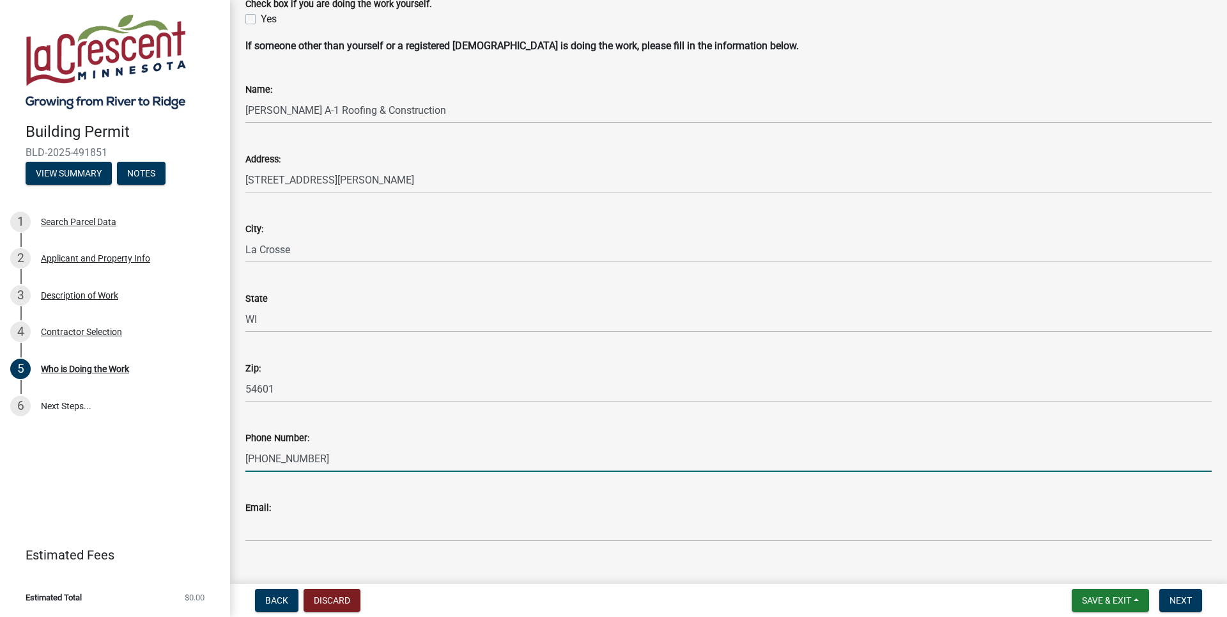
scroll to position [114, 0]
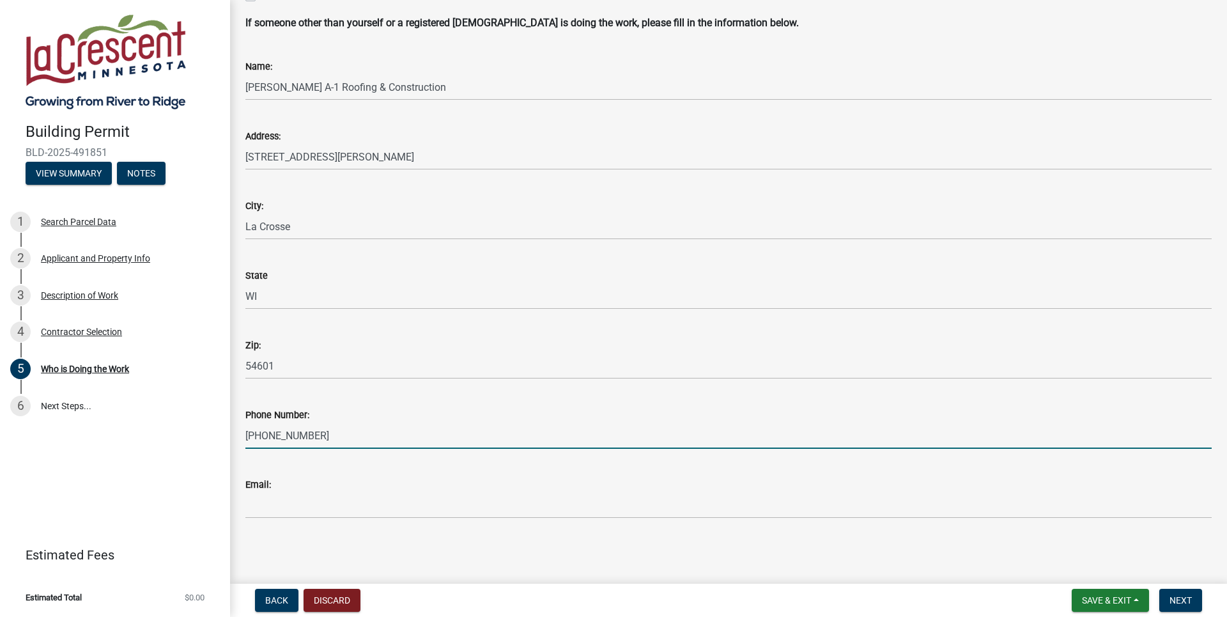
type input "[PHONE_NUMBER]"
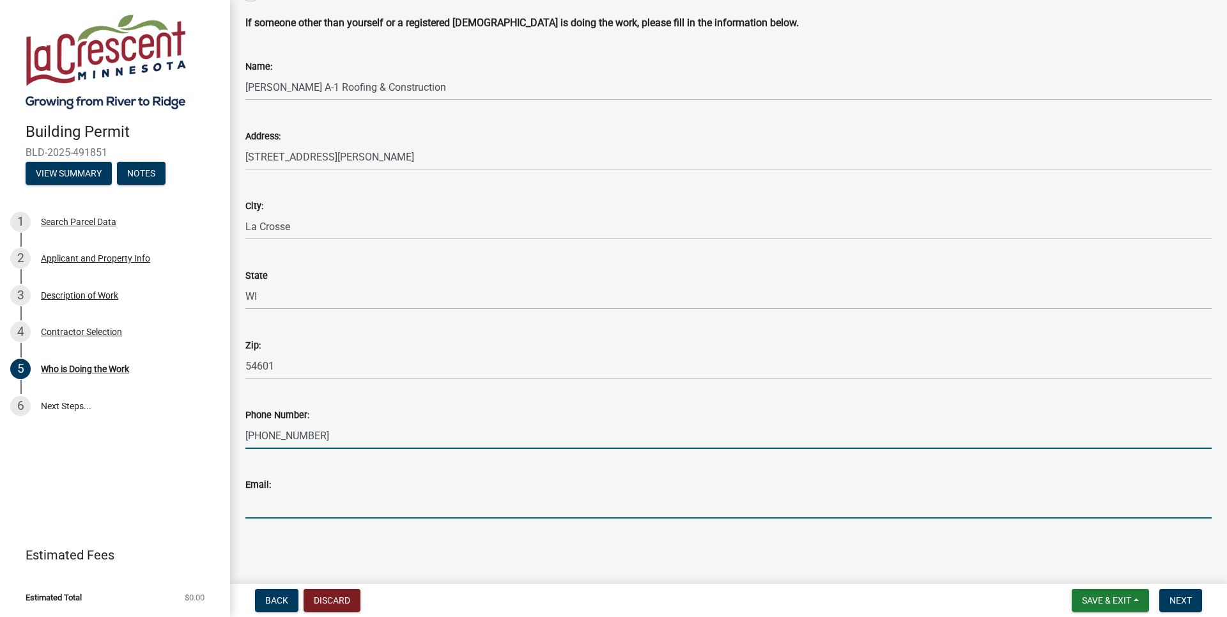
click at [326, 514] on input "Email:" at bounding box center [728, 505] width 966 height 26
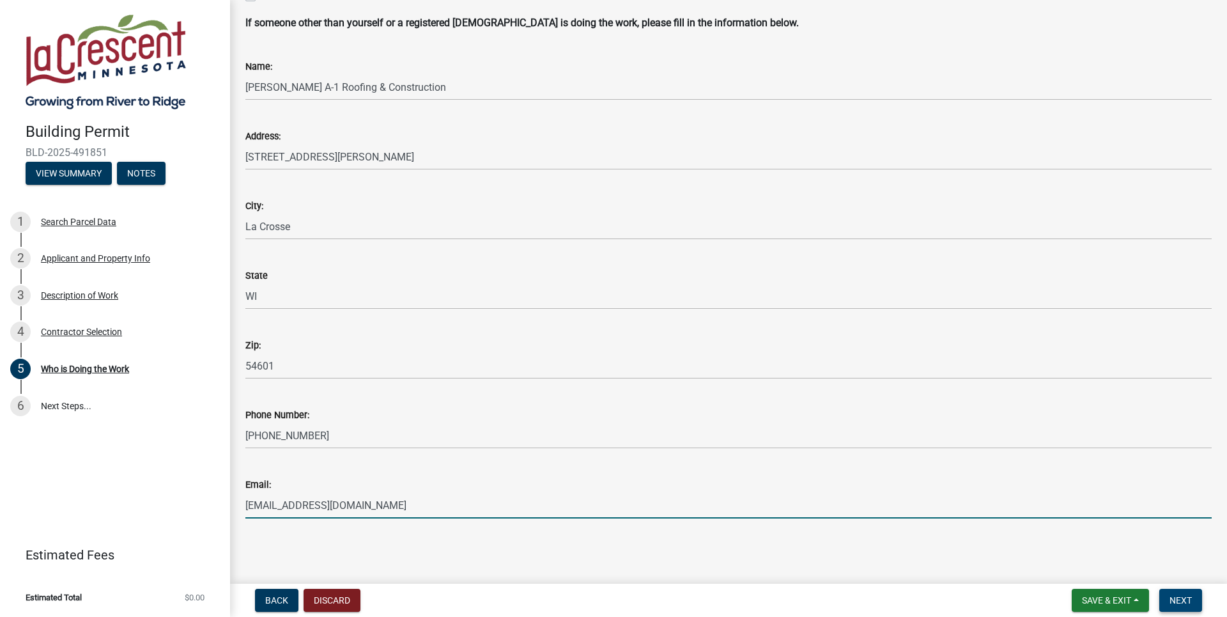
type input "[EMAIL_ADDRESS][DOMAIN_NAME]"
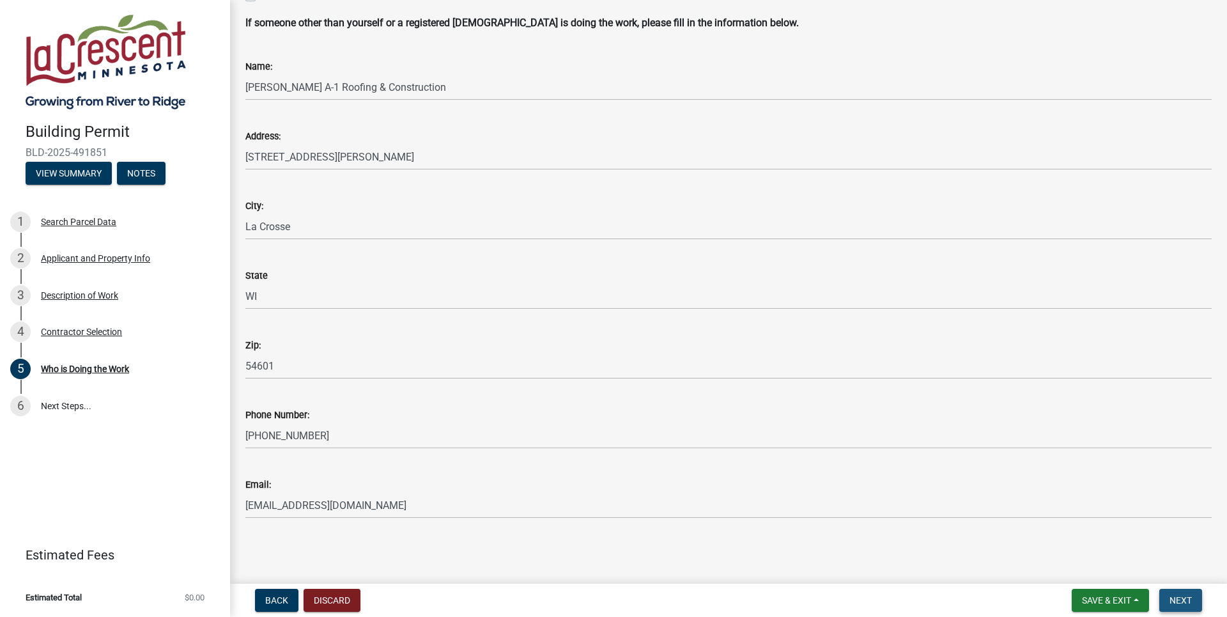
click at [1181, 600] on span "Next" at bounding box center [1180, 600] width 22 height 10
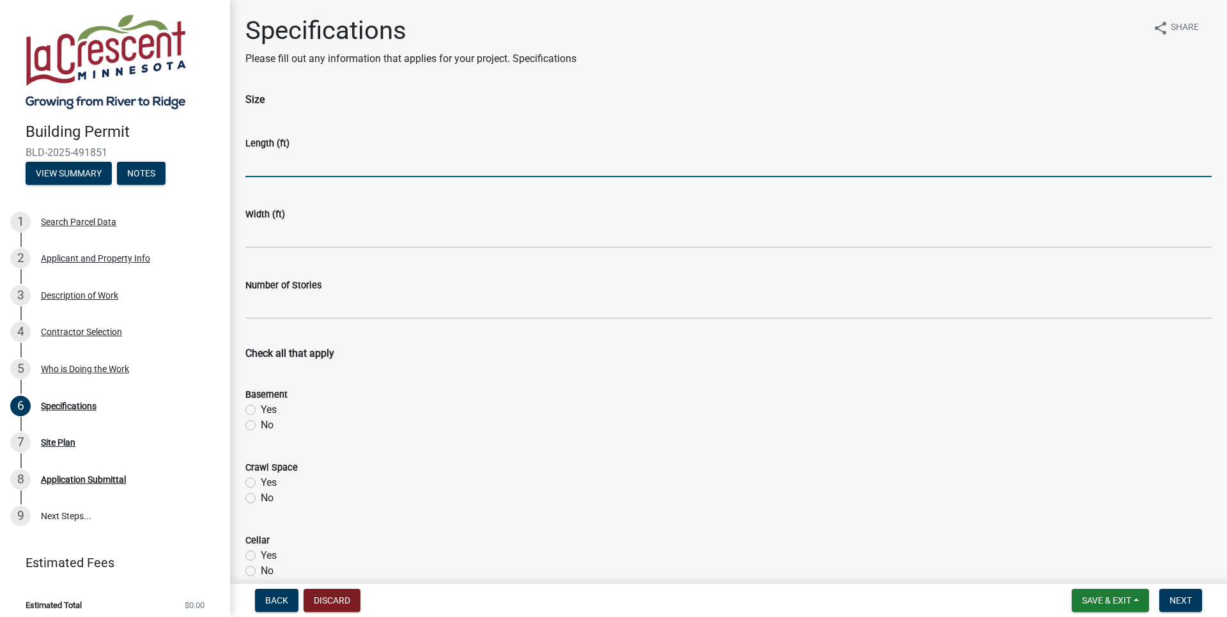
click at [394, 173] on input "text" at bounding box center [728, 164] width 966 height 26
type input "45"
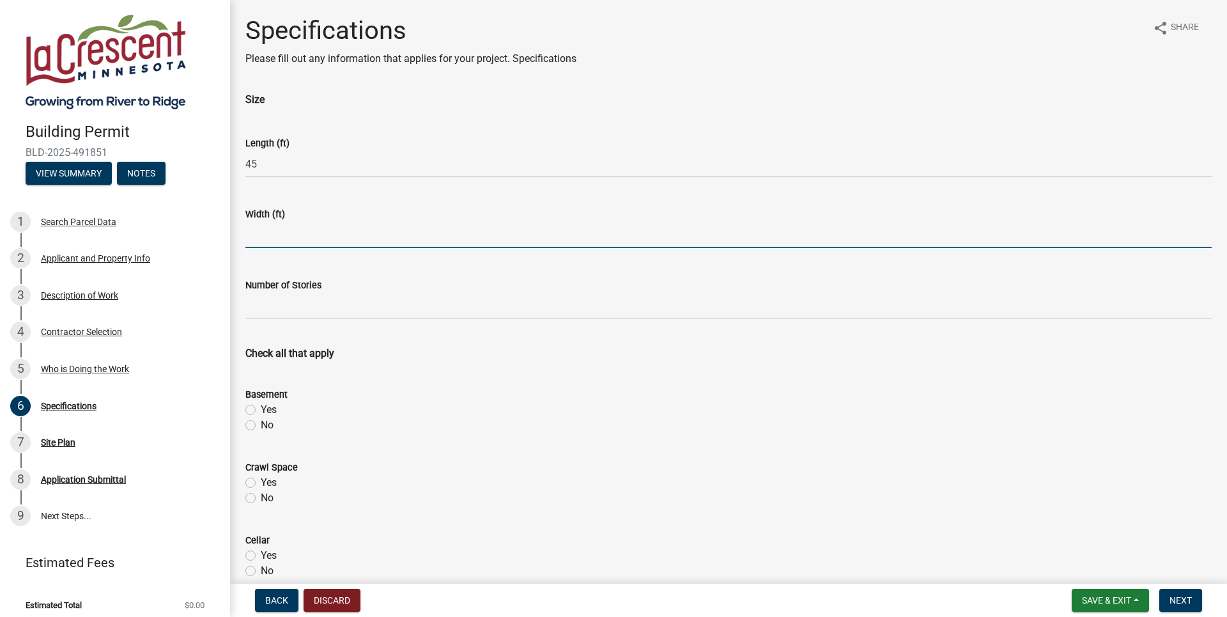
click at [295, 227] on input "text" at bounding box center [728, 235] width 966 height 26
type input "34"
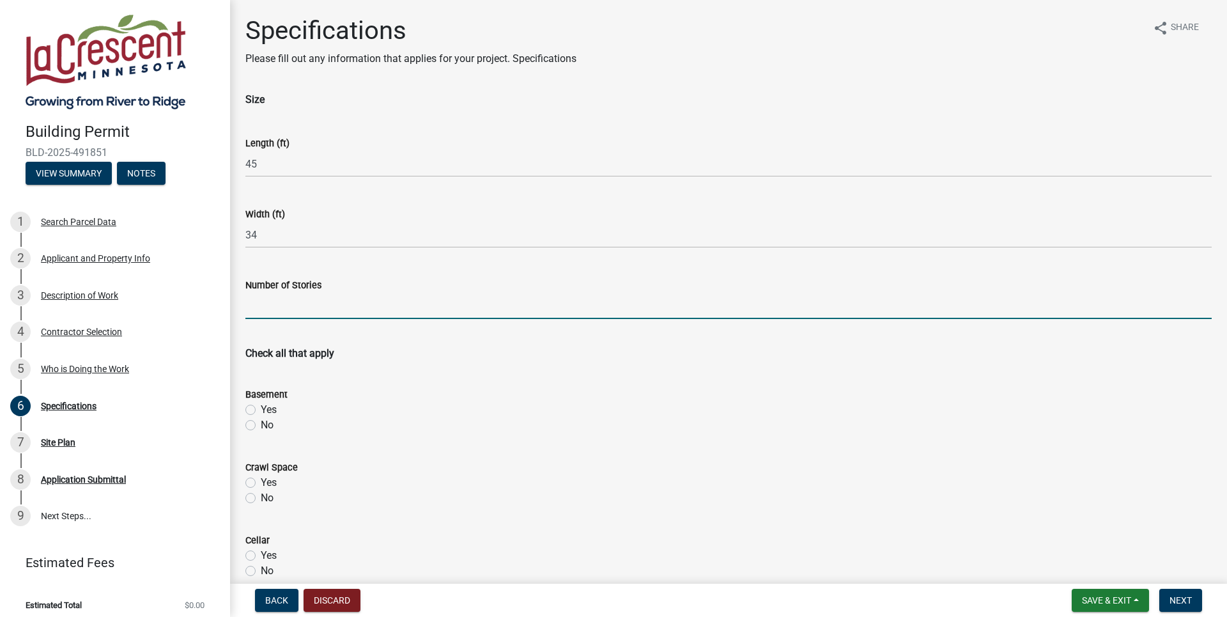
click at [318, 301] on input "text" at bounding box center [728, 306] width 966 height 26
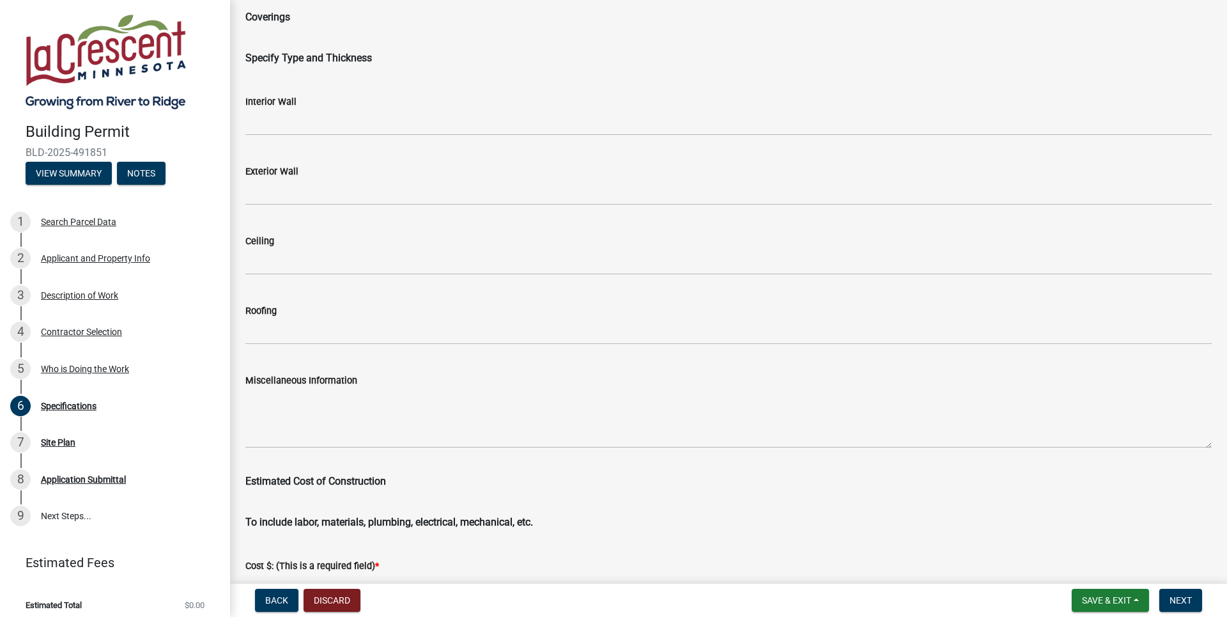
scroll to position [1821, 0]
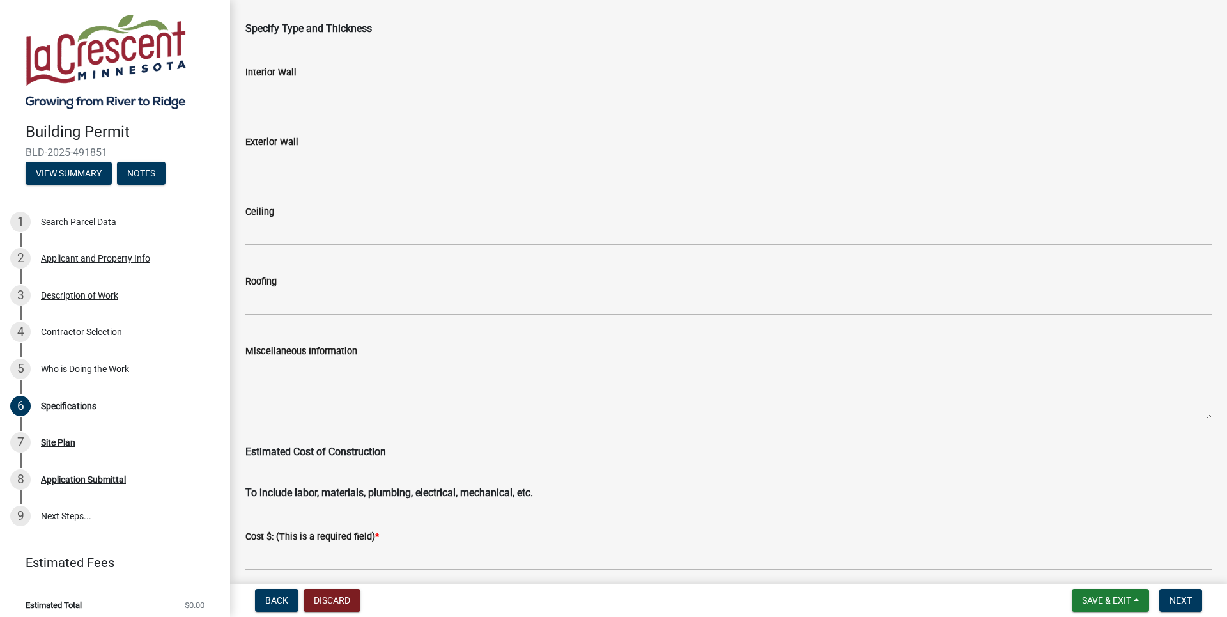
type input "1"
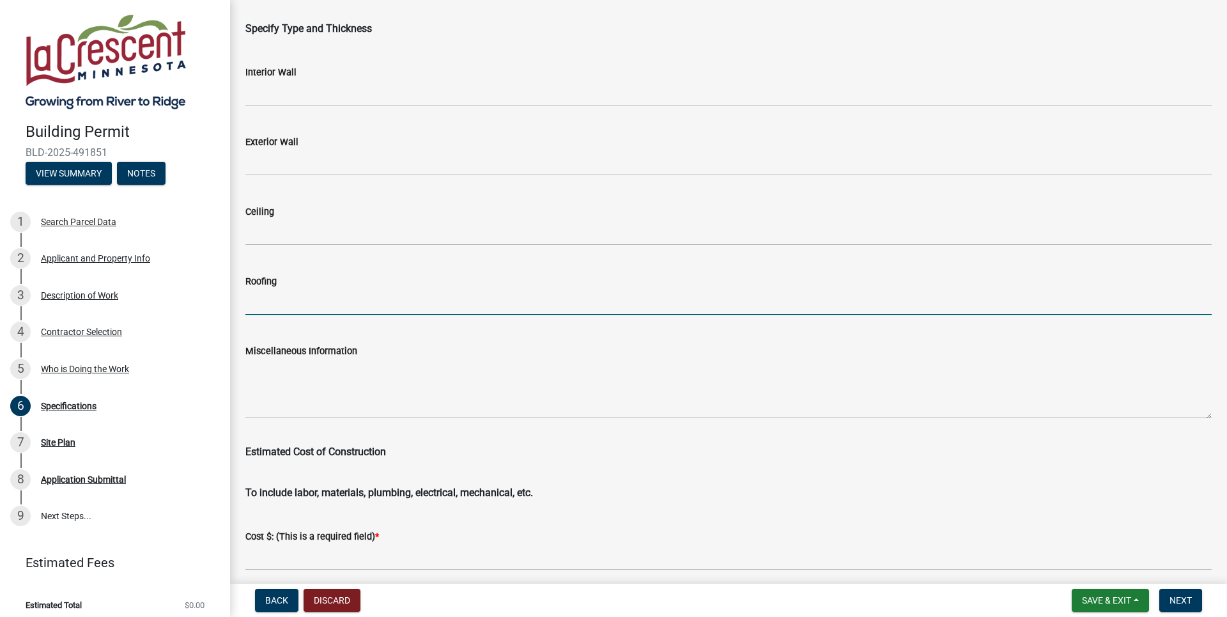
click at [272, 303] on input "Roofing" at bounding box center [728, 302] width 966 height 26
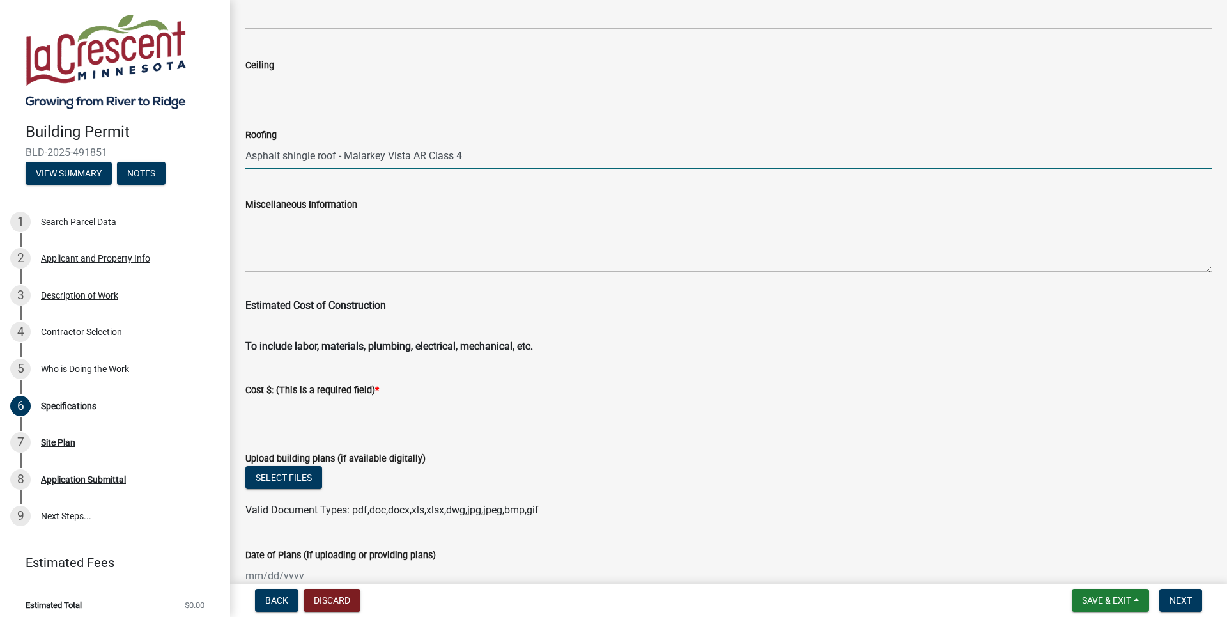
scroll to position [2039, 0]
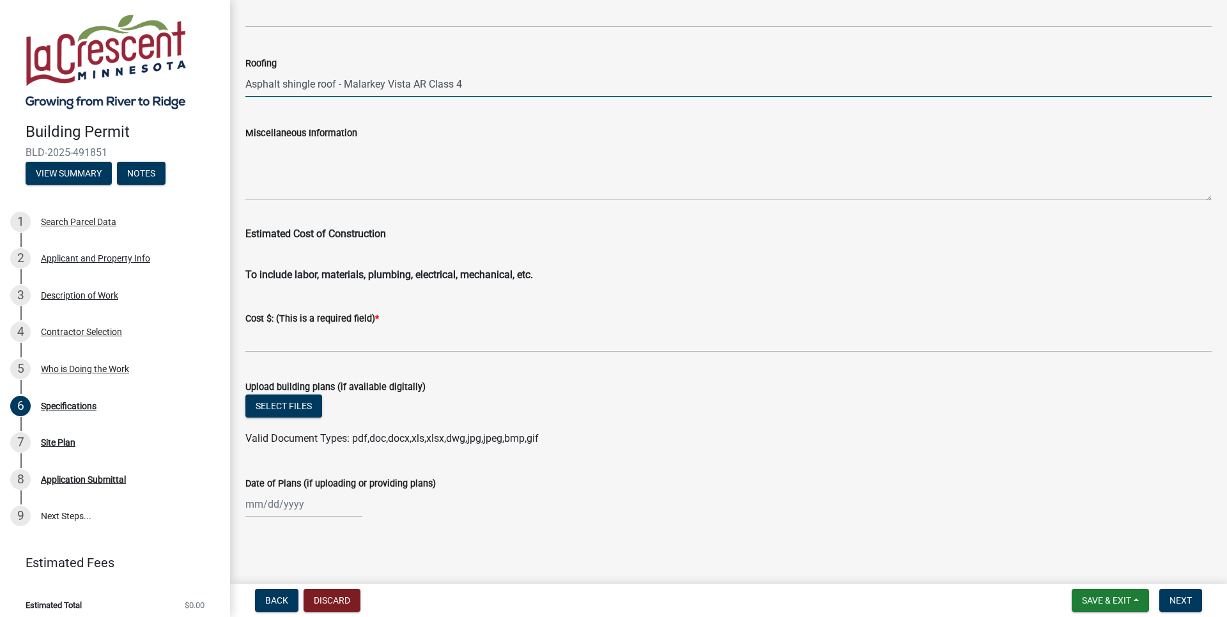
type input "Asphalt shingle roof - Malarkey Vista AR Class 4"
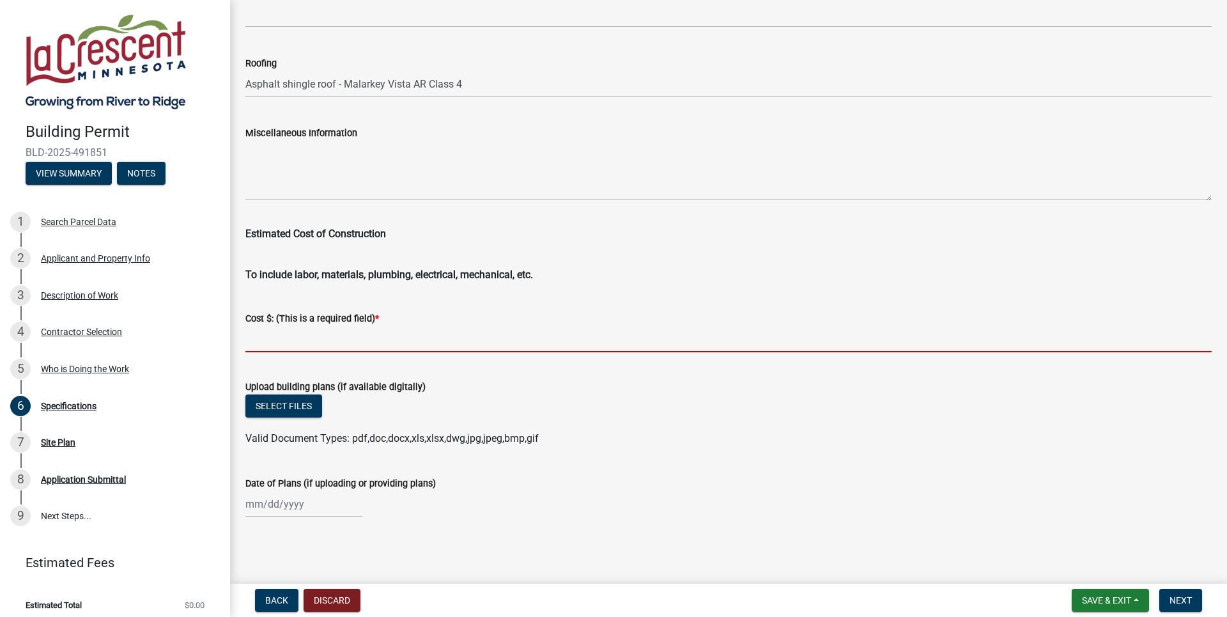
click at [261, 342] on input "text" at bounding box center [728, 339] width 966 height 26
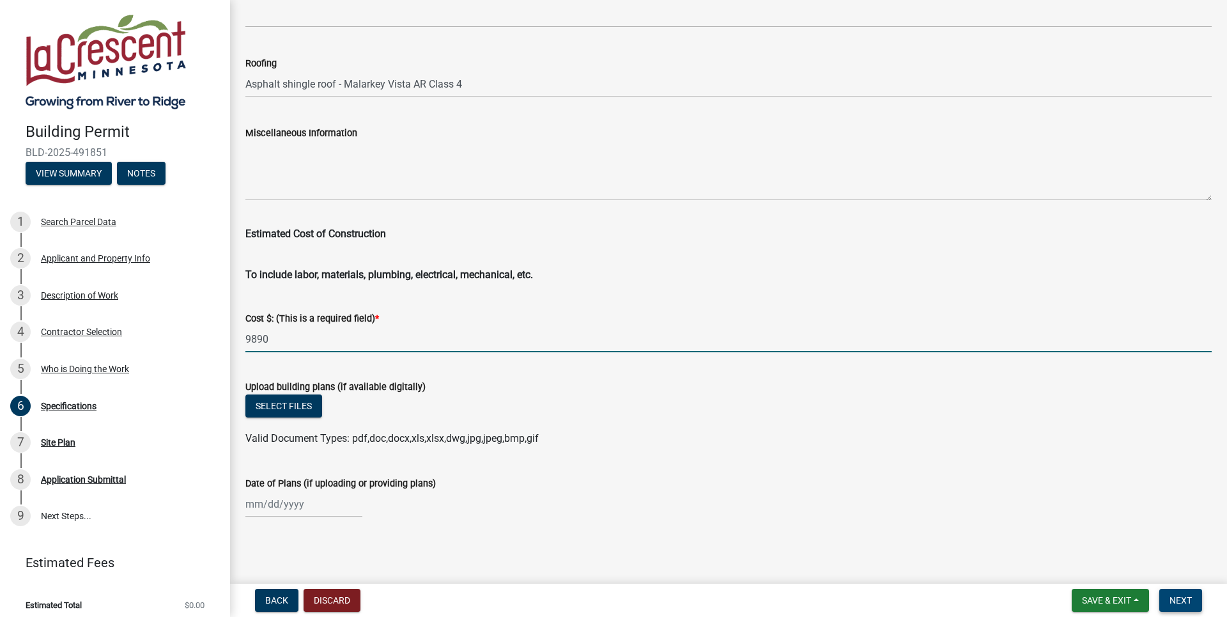
type input "9890"
click at [1185, 600] on span "Next" at bounding box center [1180, 600] width 22 height 10
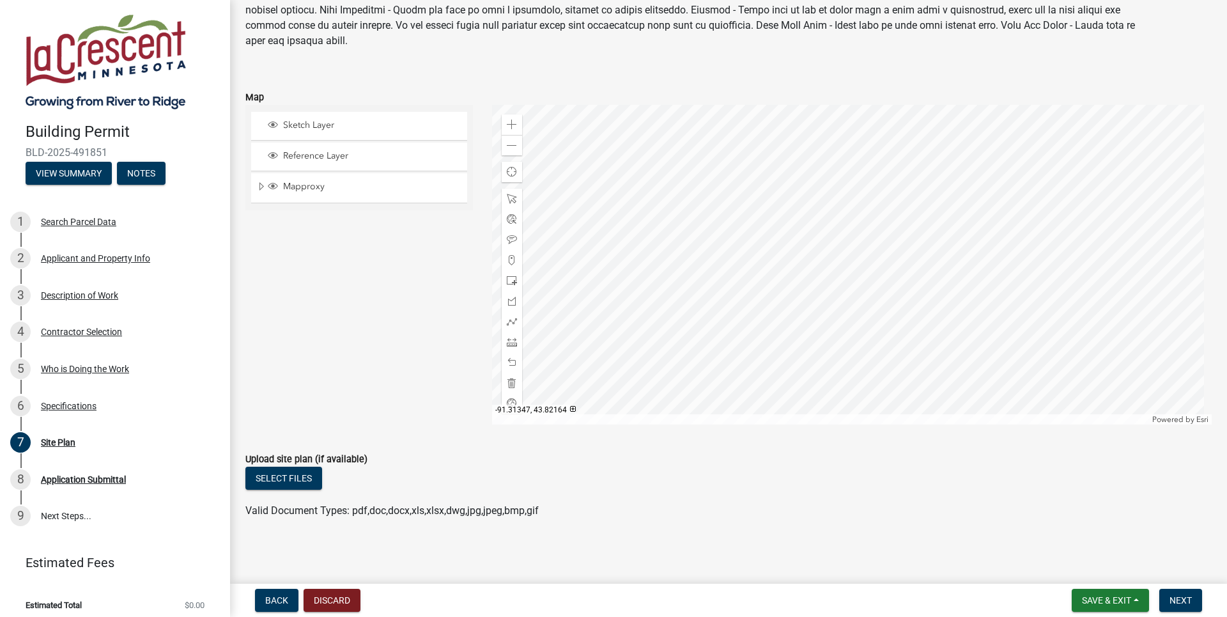
scroll to position [111, 0]
click at [1185, 598] on span "Next" at bounding box center [1180, 600] width 22 height 10
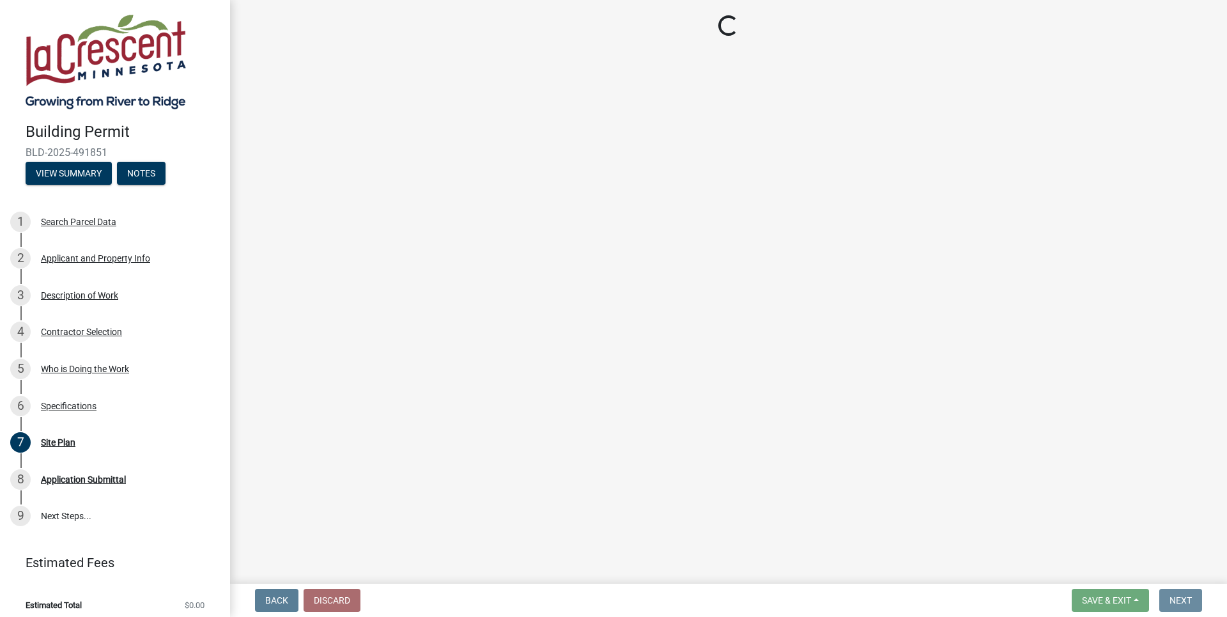
scroll to position [0, 0]
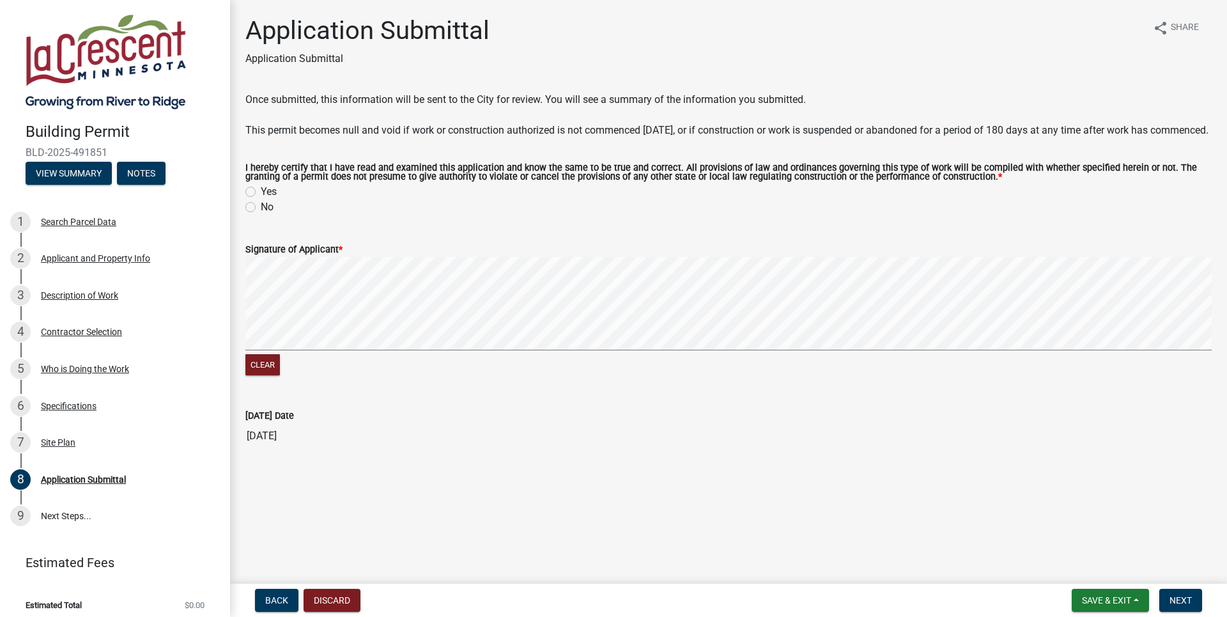
click at [261, 199] on label "Yes" at bounding box center [269, 191] width 16 height 15
click at [261, 192] on input "Yes" at bounding box center [265, 188] width 8 height 8
radio input "true"
click at [371, 375] on div "Clear" at bounding box center [728, 317] width 966 height 121
click at [366, 374] on div "Clear" at bounding box center [728, 317] width 966 height 121
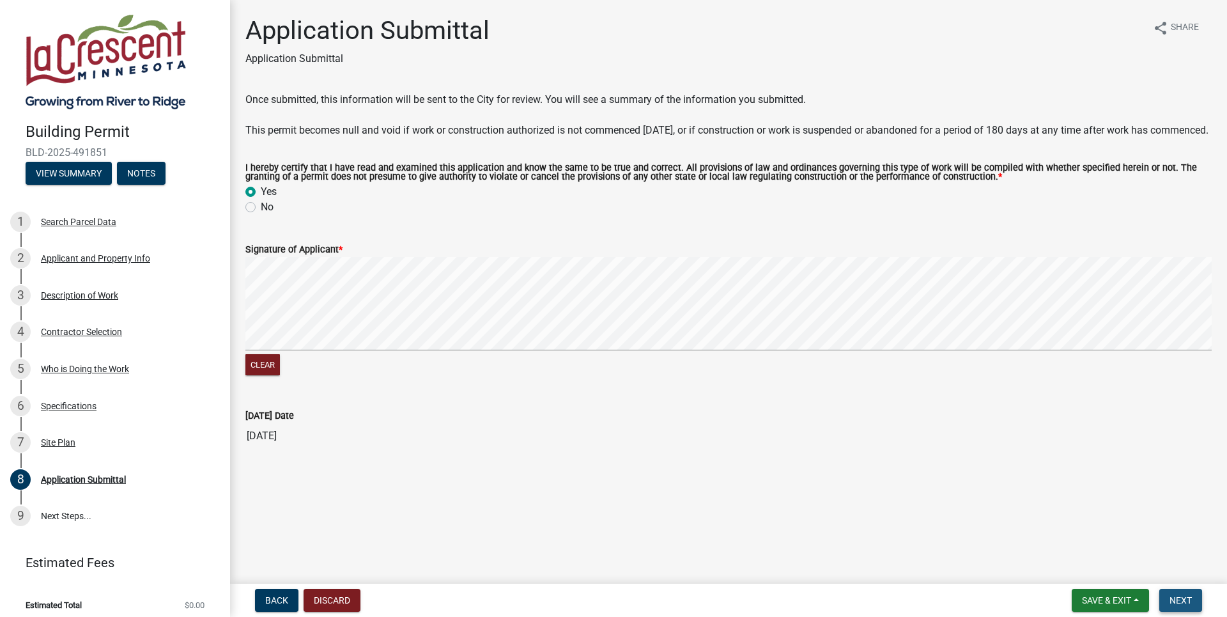
click at [1181, 601] on span "Next" at bounding box center [1180, 600] width 22 height 10
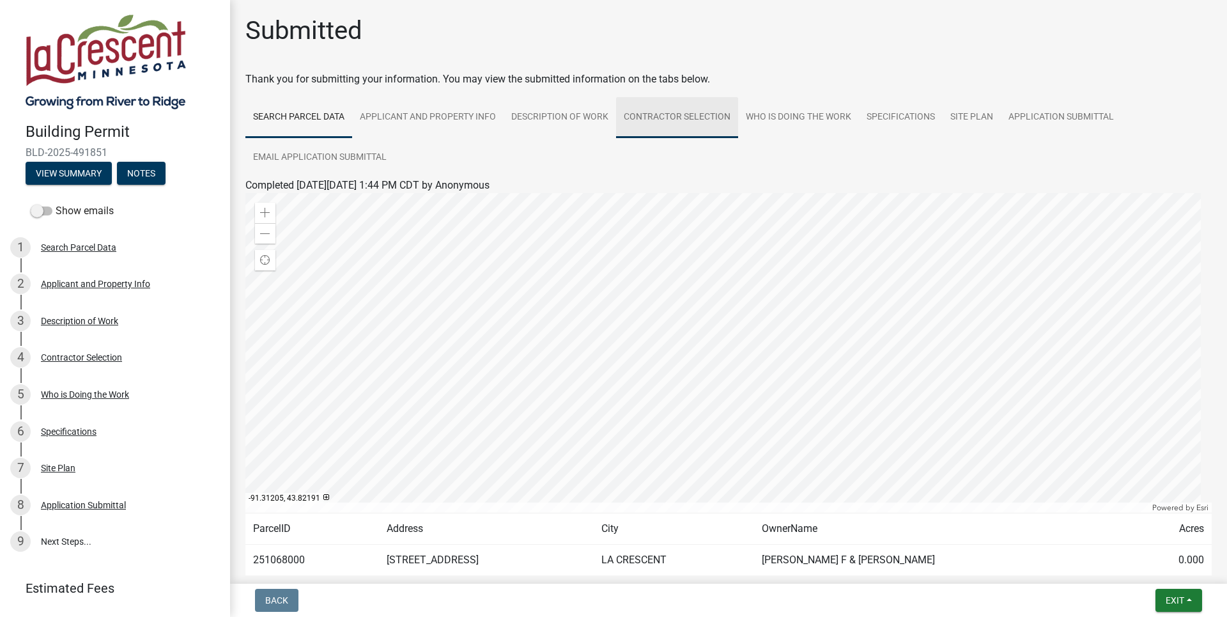
click at [699, 119] on link "Contractor Selection" at bounding box center [677, 117] width 122 height 41
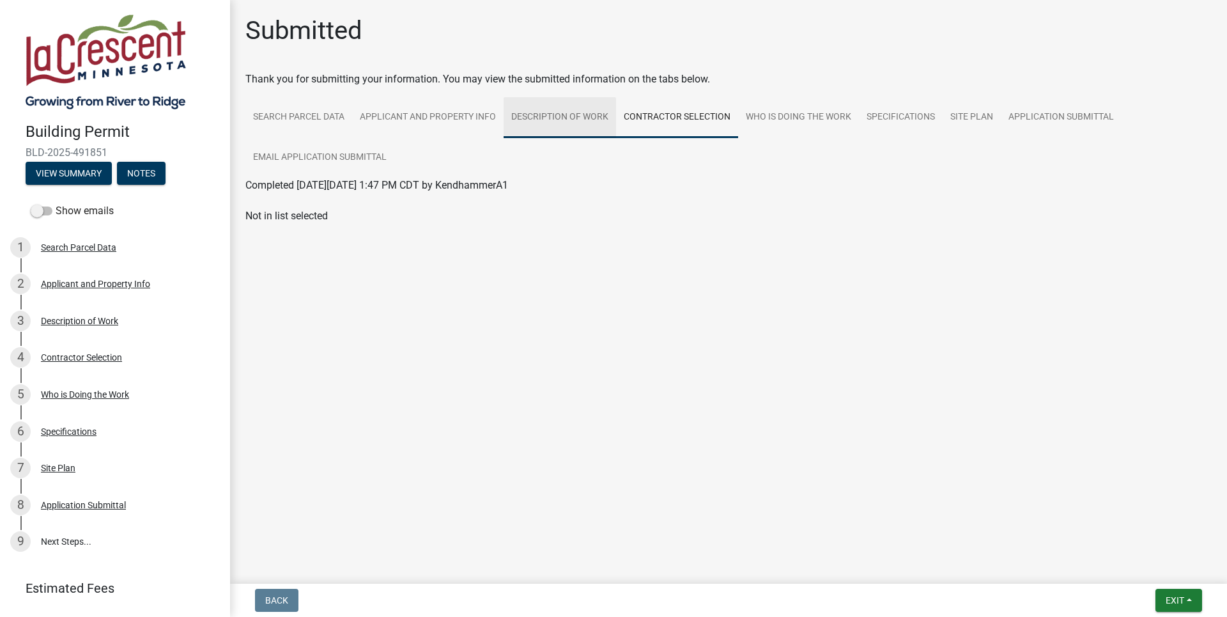
click at [548, 114] on link "Description of Work" at bounding box center [559, 117] width 112 height 41
